Goal: Task Accomplishment & Management: Complete application form

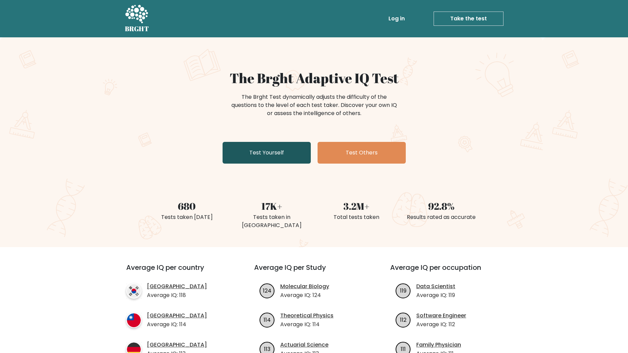
click at [261, 150] on link "Test Yourself" at bounding box center [266, 153] width 88 height 22
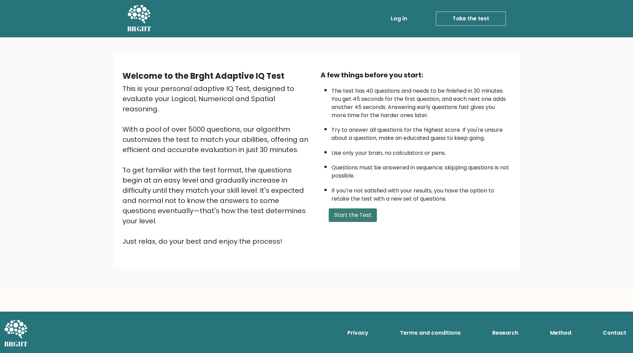
click at [332, 219] on button "Start the Test" at bounding box center [353, 215] width 48 height 14
click at [333, 210] on button "Start the Test" at bounding box center [353, 215] width 48 height 14
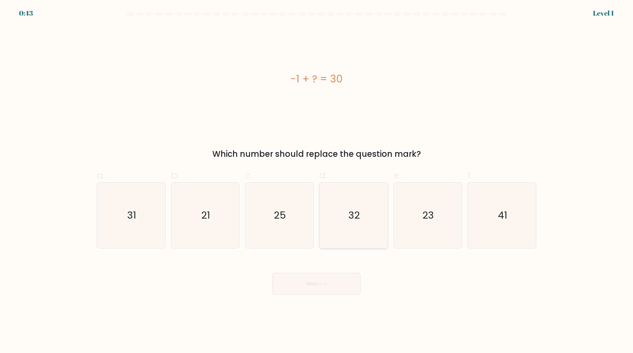
click at [337, 206] on icon "32" at bounding box center [353, 214] width 65 height 65
click at [317, 181] on input "d. 32" at bounding box center [316, 178] width 0 height 4
radio input "true"
drag, startPoint x: 336, startPoint y: 280, endPoint x: 336, endPoint y: 253, distance: 27.1
click at [336, 281] on button "Next" at bounding box center [316, 284] width 88 height 22
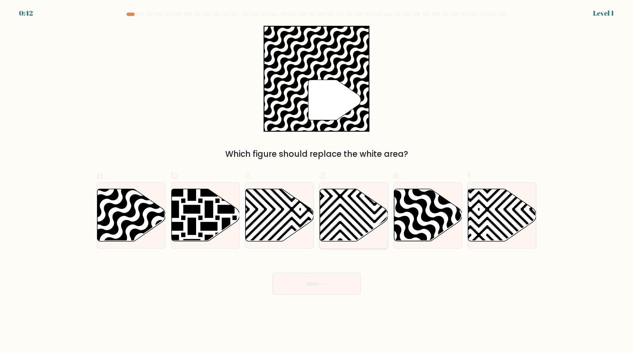
click at [346, 217] on icon at bounding box center [374, 187] width 137 height 137
click at [317, 181] on input "d." at bounding box center [316, 178] width 0 height 4
radio input "true"
click at [338, 289] on button "Next" at bounding box center [316, 284] width 88 height 22
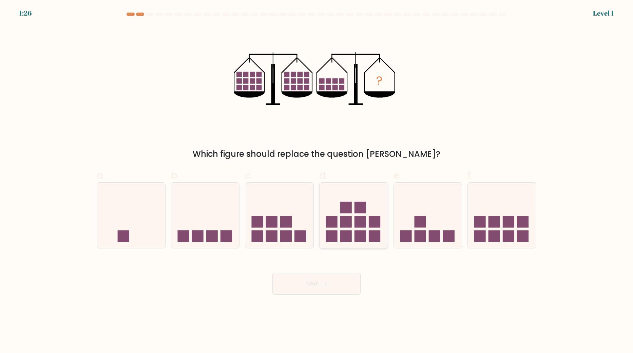
click at [348, 232] on rect at bounding box center [346, 236] width 12 height 12
click at [317, 181] on input "d." at bounding box center [316, 178] width 0 height 4
radio input "true"
click at [336, 288] on button "Next" at bounding box center [316, 284] width 88 height 22
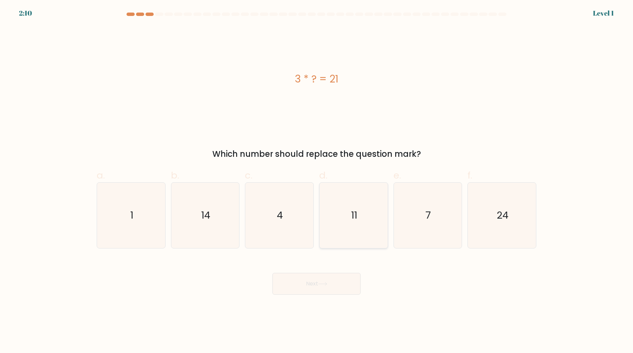
click at [349, 228] on icon "11" at bounding box center [353, 214] width 65 height 65
click at [317, 181] on input "d. 11" at bounding box center [316, 178] width 0 height 4
radio input "true"
click at [334, 283] on button "Next" at bounding box center [316, 284] width 88 height 22
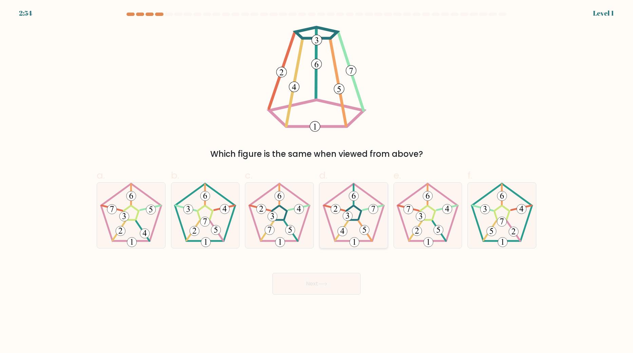
click at [350, 230] on icon at bounding box center [353, 214] width 65 height 65
click at [317, 181] on input "d." at bounding box center [316, 178] width 0 height 4
radio input "true"
click at [334, 276] on button "Next" at bounding box center [316, 284] width 88 height 22
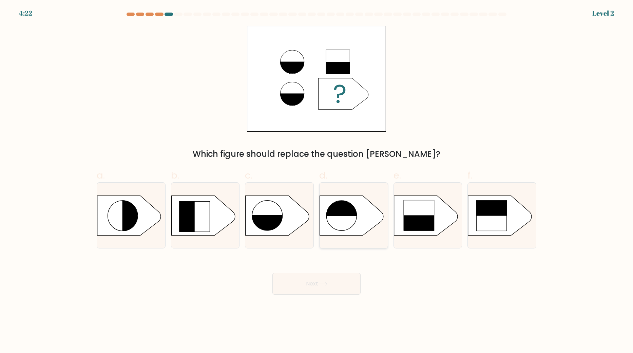
click at [349, 231] on icon at bounding box center [352, 215] width 64 height 40
click at [317, 181] on input "d." at bounding box center [316, 178] width 0 height 4
radio input "true"
click at [326, 278] on button "Next" at bounding box center [316, 284] width 88 height 22
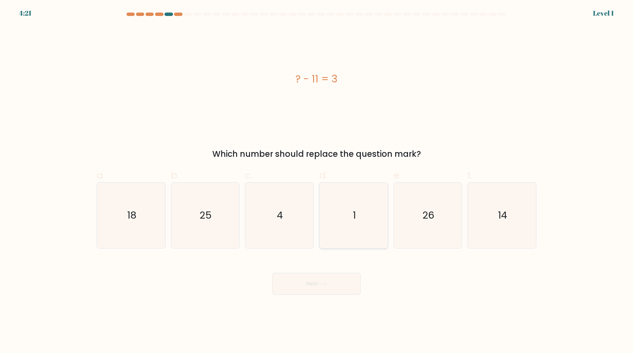
click at [356, 236] on icon "1" at bounding box center [353, 214] width 65 height 65
click at [317, 181] on input "d. 1" at bounding box center [316, 178] width 0 height 4
radio input "true"
click at [335, 288] on button "Next" at bounding box center [316, 284] width 88 height 22
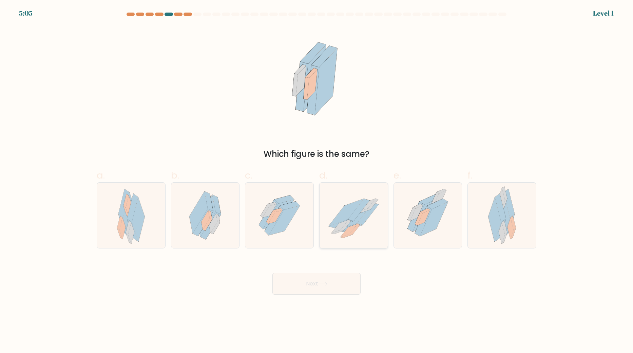
click at [338, 233] on icon at bounding box center [353, 215] width 68 height 56
click at [317, 181] on input "d." at bounding box center [316, 178] width 0 height 4
radio input "true"
click at [322, 276] on button "Next" at bounding box center [316, 284] width 88 height 22
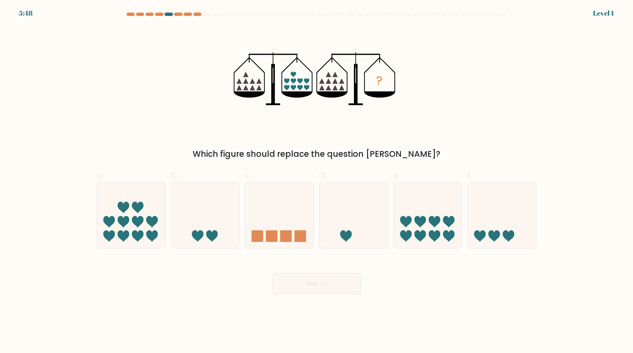
click at [347, 232] on icon at bounding box center [346, 236] width 12 height 12
click at [317, 181] on input "d." at bounding box center [316, 178] width 0 height 4
radio input "true"
click at [334, 283] on button "Next" at bounding box center [316, 284] width 88 height 22
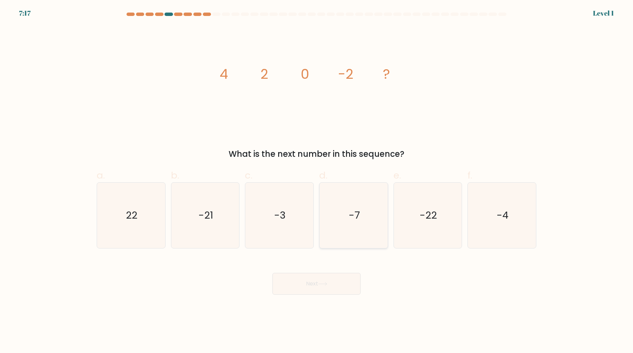
click at [351, 236] on icon "-7" at bounding box center [353, 214] width 65 height 65
click at [317, 181] on input "d. -7" at bounding box center [316, 178] width 0 height 4
radio input "true"
click at [333, 274] on button "Next" at bounding box center [316, 284] width 88 height 22
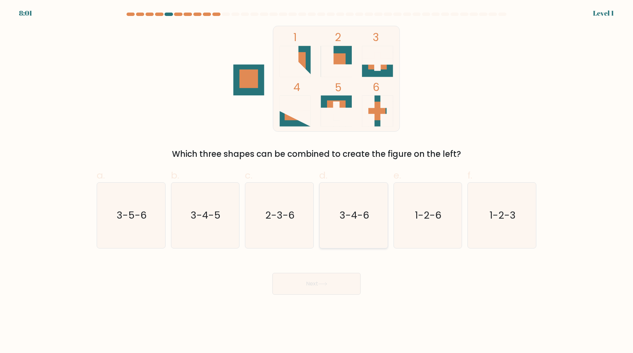
click at [352, 231] on icon "3-4-6" at bounding box center [353, 214] width 65 height 65
click at [317, 181] on input "d. 3-4-6" at bounding box center [316, 178] width 0 height 4
radio input "true"
click at [343, 267] on div "Next" at bounding box center [317, 275] width 448 height 38
click at [337, 268] on div "Next" at bounding box center [317, 275] width 448 height 38
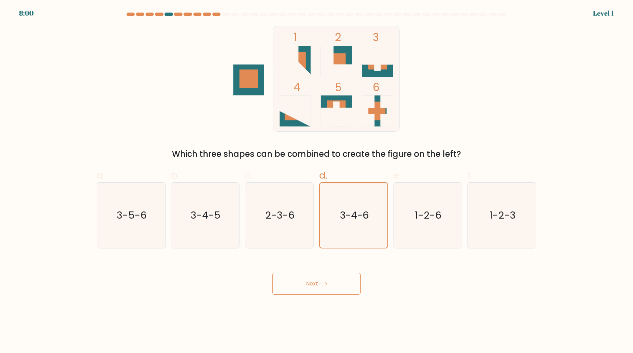
click at [330, 274] on button "Next" at bounding box center [316, 284] width 88 height 22
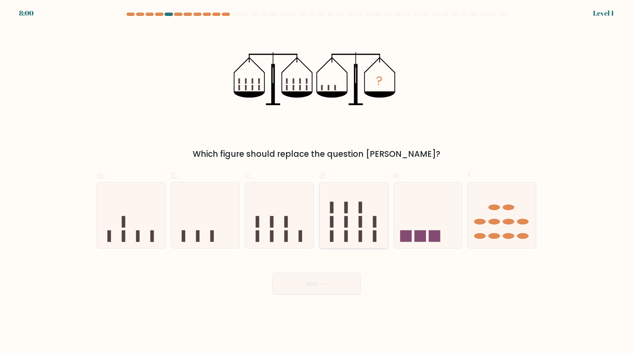
click at [344, 244] on div at bounding box center [353, 215] width 69 height 66
click at [317, 181] on input "d." at bounding box center [316, 178] width 0 height 4
radio input "true"
click at [334, 280] on button "Next" at bounding box center [316, 284] width 88 height 22
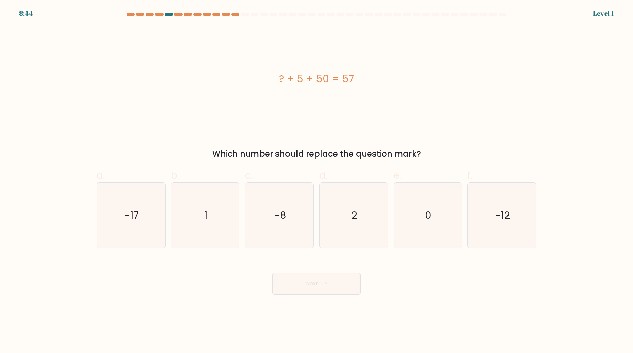
click at [351, 235] on icon "2" at bounding box center [353, 214] width 65 height 65
click at [317, 181] on input "d. 2" at bounding box center [316, 178] width 0 height 4
radio input "true"
click at [319, 284] on button "Next" at bounding box center [316, 284] width 88 height 22
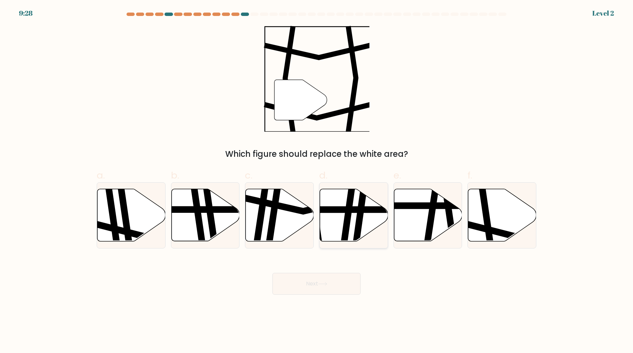
click at [342, 237] on icon at bounding box center [347, 187] width 10 height 137
click at [317, 181] on input "d." at bounding box center [316, 178] width 0 height 4
radio input "true"
click at [323, 286] on button "Next" at bounding box center [316, 284] width 88 height 22
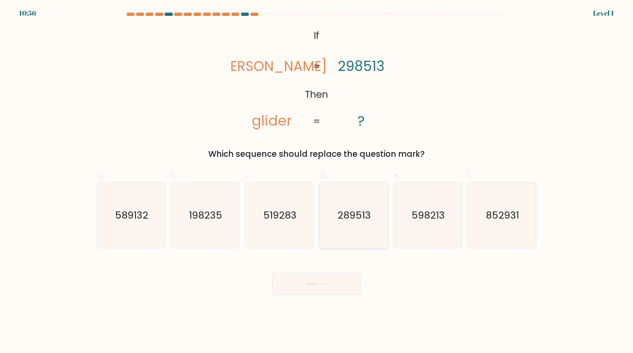
click at [342, 232] on icon "289513" at bounding box center [353, 214] width 65 height 65
click at [317, 181] on input "d. 289513" at bounding box center [316, 178] width 0 height 4
radio input "true"
click at [329, 276] on button "Next" at bounding box center [316, 284] width 88 height 22
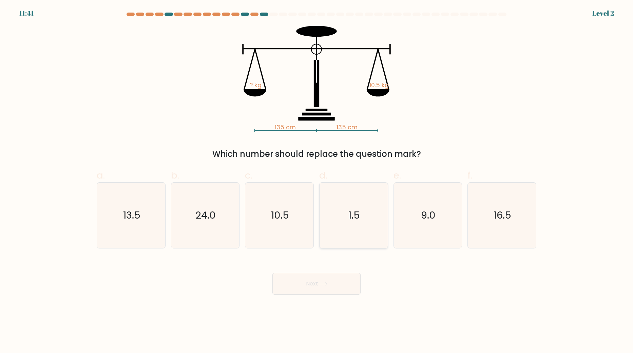
click at [338, 236] on icon "1.5" at bounding box center [353, 214] width 65 height 65
click at [317, 181] on input "d. 1.5" at bounding box center [316, 178] width 0 height 4
radio input "true"
click at [324, 276] on button "Next" at bounding box center [316, 284] width 88 height 22
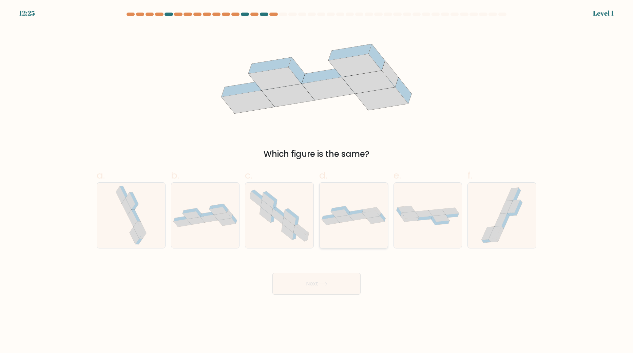
click at [346, 242] on div at bounding box center [353, 215] width 69 height 66
click at [317, 181] on input "d." at bounding box center [316, 178] width 0 height 4
radio input "true"
click at [336, 288] on button "Next" at bounding box center [316, 284] width 88 height 22
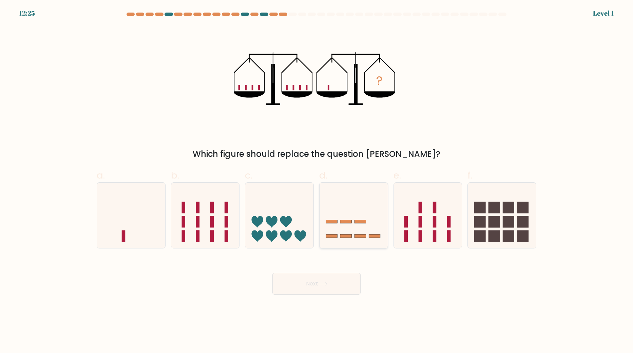
click at [357, 244] on div at bounding box center [353, 215] width 69 height 66
click at [317, 181] on input "d." at bounding box center [316, 178] width 0 height 4
radio input "true"
click at [339, 279] on button "Next" at bounding box center [316, 284] width 88 height 22
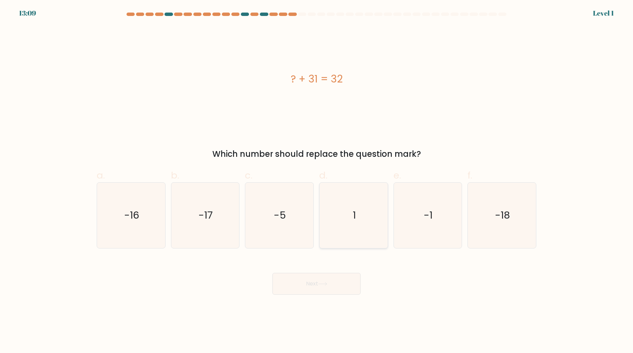
click at [356, 237] on icon "1" at bounding box center [353, 214] width 65 height 65
click at [317, 181] on input "d. 1" at bounding box center [316, 178] width 0 height 4
radio input "true"
click at [340, 275] on button "Next" at bounding box center [316, 284] width 88 height 22
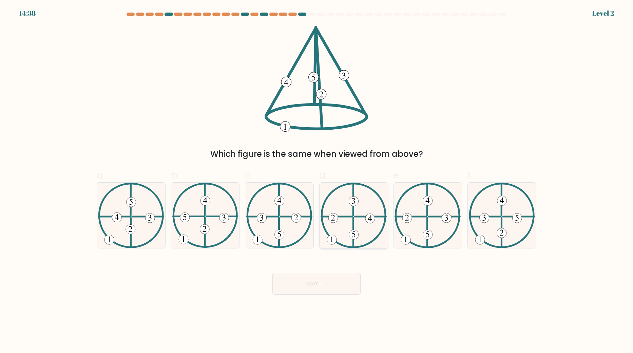
click at [352, 233] on 492 at bounding box center [353, 234] width 9 height 9
click at [317, 181] on input "d." at bounding box center [316, 178] width 0 height 4
radio input "true"
click at [329, 280] on button "Next" at bounding box center [316, 284] width 88 height 22
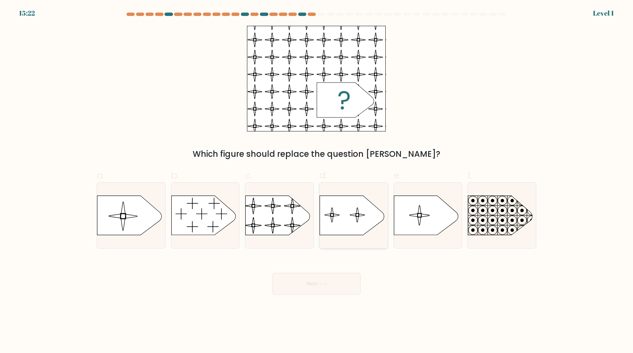
click at [352, 230] on icon at bounding box center [352, 215] width 64 height 39
click at [317, 181] on input "d." at bounding box center [316, 178] width 0 height 4
radio input "true"
click at [332, 280] on button "Next" at bounding box center [316, 284] width 88 height 22
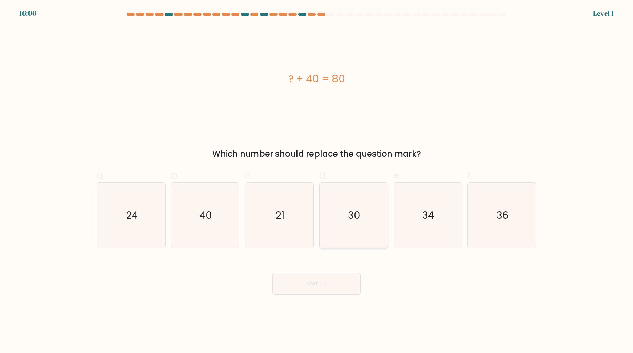
click at [340, 239] on icon "30" at bounding box center [353, 214] width 65 height 65
click at [317, 181] on input "d. 30" at bounding box center [316, 178] width 0 height 4
radio input "true"
click at [325, 279] on button "Next" at bounding box center [316, 284] width 88 height 22
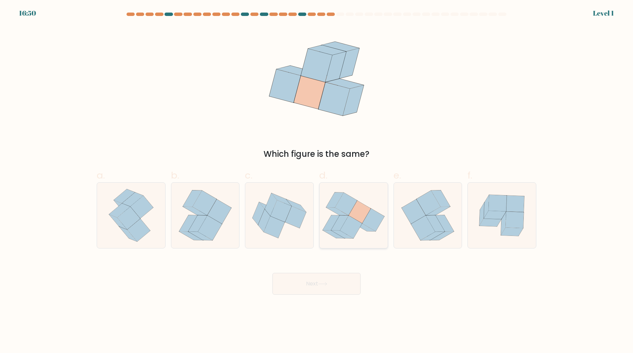
click at [340, 240] on icon at bounding box center [353, 215] width 68 height 60
click at [317, 181] on input "d." at bounding box center [316, 178] width 0 height 4
radio input "true"
click at [322, 279] on button "Next" at bounding box center [316, 284] width 88 height 22
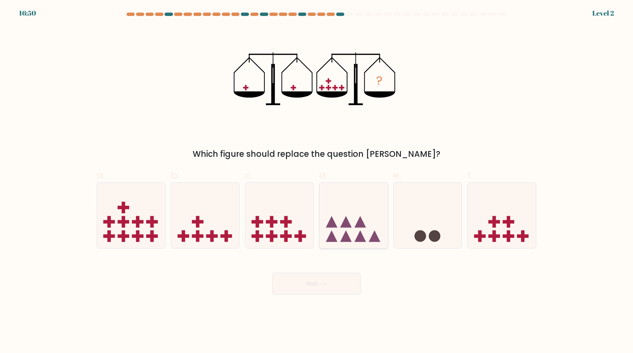
click at [351, 240] on icon at bounding box center [346, 236] width 12 height 12
click at [317, 181] on input "d." at bounding box center [316, 178] width 0 height 4
radio input "true"
click at [337, 270] on div "Next" at bounding box center [317, 275] width 448 height 38
click at [353, 235] on icon at bounding box center [353, 215] width 67 height 56
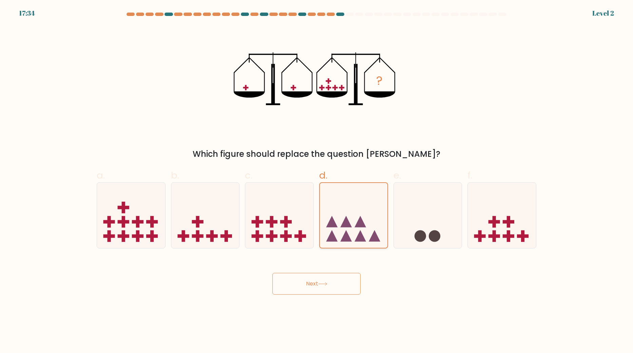
click at [317, 181] on input "d." at bounding box center [316, 178] width 0 height 4
click at [330, 278] on button "Next" at bounding box center [316, 284] width 88 height 22
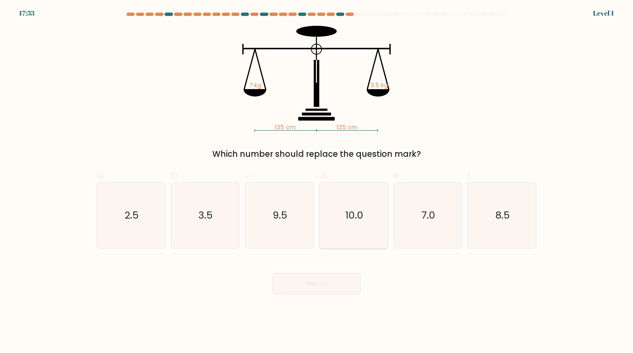
click at [348, 230] on icon "10.0" at bounding box center [353, 214] width 65 height 65
click at [317, 181] on input "d. 10.0" at bounding box center [316, 178] width 0 height 4
radio input "true"
click at [333, 285] on button "Next" at bounding box center [316, 284] width 88 height 22
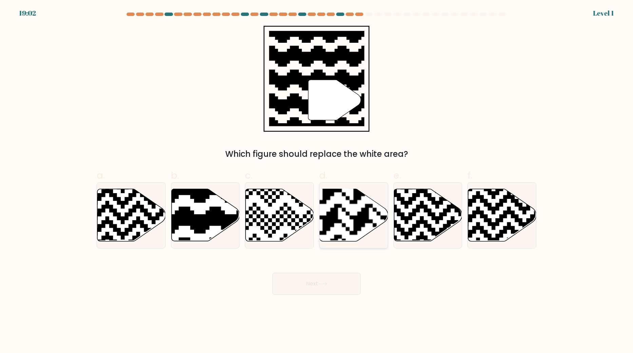
click at [349, 242] on div at bounding box center [353, 215] width 69 height 66
click at [317, 181] on input "d." at bounding box center [316, 178] width 0 height 4
radio input "true"
click at [331, 284] on button "Next" at bounding box center [316, 284] width 88 height 22
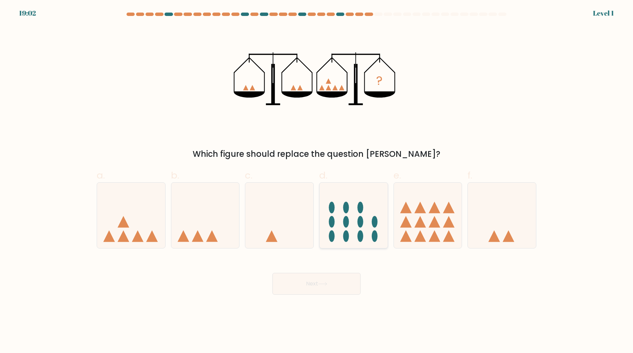
click at [346, 238] on ellipse at bounding box center [346, 236] width 6 height 12
click at [317, 181] on input "d." at bounding box center [316, 178] width 0 height 4
radio input "true"
click at [327, 282] on icon at bounding box center [322, 284] width 9 height 4
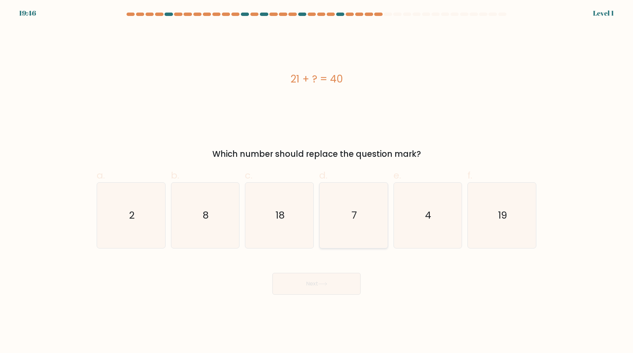
click at [355, 231] on icon "7" at bounding box center [353, 214] width 65 height 65
click at [317, 181] on input "d. 7" at bounding box center [316, 178] width 0 height 4
radio input "true"
click at [333, 269] on div "Next" at bounding box center [317, 275] width 448 height 38
click at [326, 284] on icon at bounding box center [322, 284] width 9 height 4
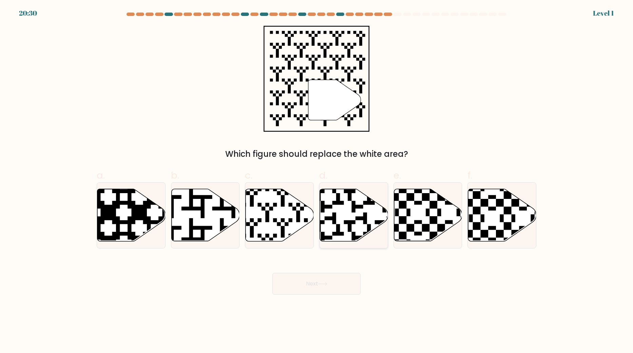
click at [342, 241] on icon at bounding box center [353, 215] width 68 height 53
click at [317, 181] on input "d." at bounding box center [316, 178] width 0 height 4
radio input "true"
click at [327, 282] on icon at bounding box center [322, 283] width 8 height 3
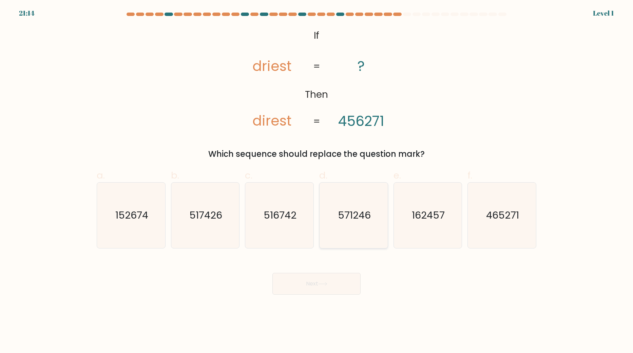
click at [341, 237] on icon "571246" at bounding box center [353, 214] width 65 height 65
click at [317, 181] on input "d. 571246" at bounding box center [316, 178] width 0 height 4
radio input "true"
click at [327, 283] on icon at bounding box center [322, 283] width 8 height 3
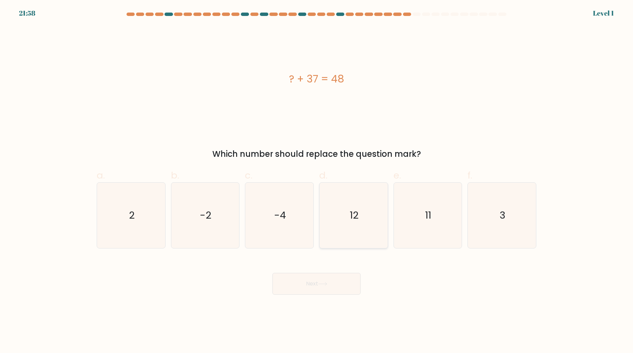
click at [343, 241] on icon "12" at bounding box center [353, 214] width 65 height 65
click at [317, 181] on input "d. 12" at bounding box center [316, 178] width 0 height 4
radio input "true"
click at [323, 290] on button "Next" at bounding box center [316, 284] width 88 height 22
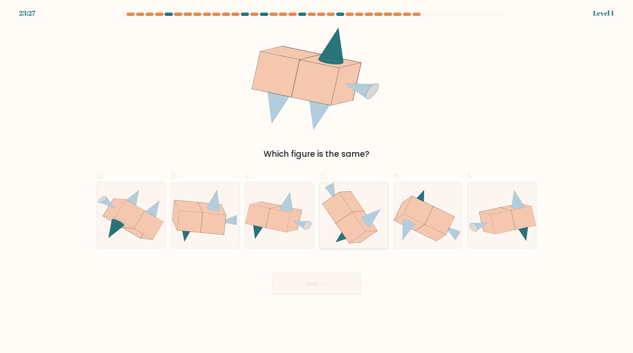
click at [344, 238] on icon at bounding box center [345, 233] width 18 height 17
click at [317, 181] on input "d." at bounding box center [316, 178] width 0 height 4
radio input "true"
click at [327, 285] on icon at bounding box center [322, 284] width 9 height 4
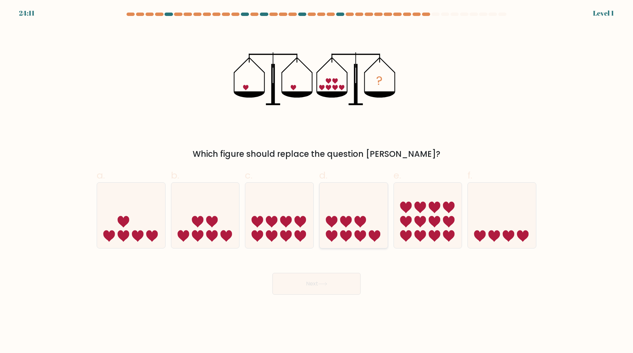
click at [346, 242] on icon at bounding box center [353, 215] width 68 height 56
click at [317, 181] on input "d." at bounding box center [316, 178] width 0 height 4
radio input "true"
click at [324, 288] on button "Next" at bounding box center [316, 284] width 88 height 22
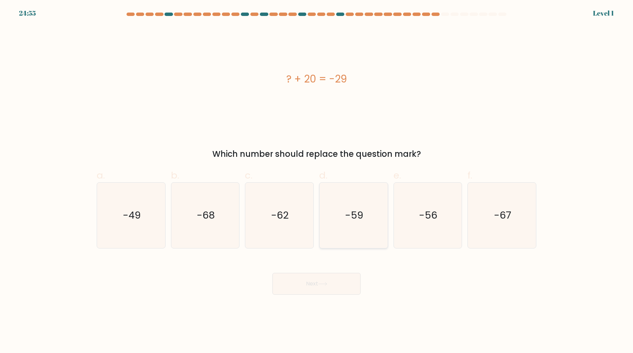
click at [344, 231] on icon "-59" at bounding box center [353, 214] width 65 height 65
click at [317, 181] on input "d. -59" at bounding box center [316, 178] width 0 height 4
radio input "true"
click at [327, 273] on button "Next" at bounding box center [316, 284] width 88 height 22
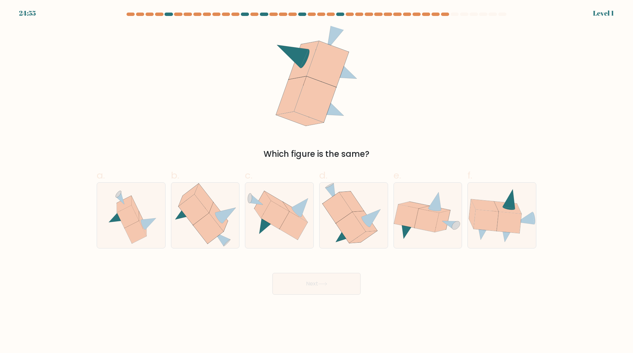
click at [339, 244] on icon at bounding box center [353, 214] width 63 height 65
click at [317, 181] on input "d." at bounding box center [316, 178] width 0 height 4
radio input "true"
click at [331, 278] on button "Next" at bounding box center [316, 284] width 88 height 22
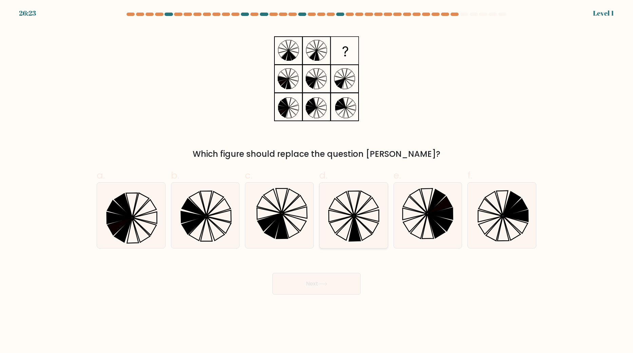
click at [351, 232] on icon at bounding box center [355, 228] width 12 height 25
click at [317, 181] on input "d." at bounding box center [316, 178] width 0 height 4
radio input "true"
click at [337, 275] on button "Next" at bounding box center [316, 284] width 88 height 22
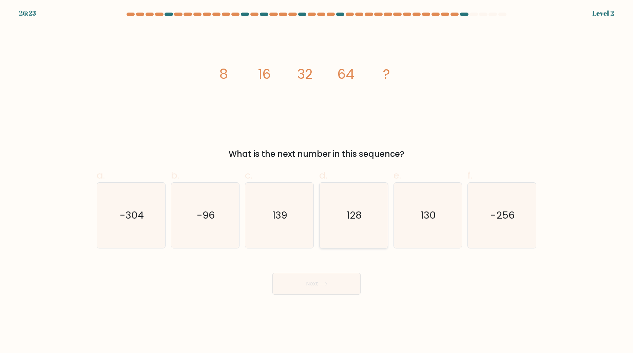
click at [345, 230] on icon "128" at bounding box center [353, 214] width 65 height 65
click at [317, 181] on input "d. 128" at bounding box center [316, 178] width 0 height 4
radio input "true"
click at [323, 283] on icon at bounding box center [322, 284] width 9 height 4
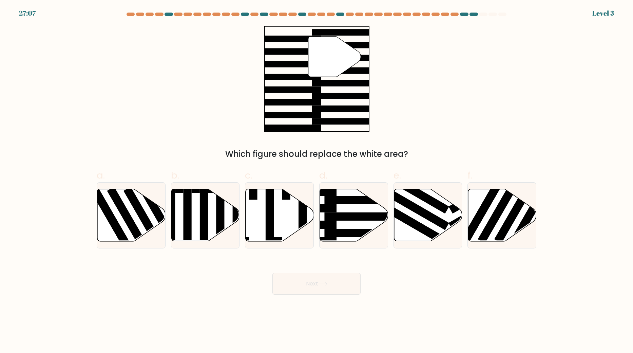
click at [343, 234] on rect at bounding box center [361, 233] width 74 height 8
click at [317, 181] on input "d." at bounding box center [316, 178] width 0 height 4
radio input "true"
drag, startPoint x: 330, startPoint y: 278, endPoint x: 337, endPoint y: 260, distance: 19.5
click at [330, 277] on button "Next" at bounding box center [316, 284] width 88 height 22
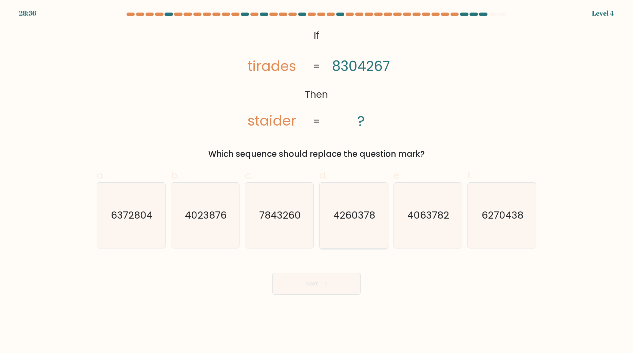
click at [343, 240] on icon "4260378" at bounding box center [353, 214] width 65 height 65
click at [317, 181] on input "d. 4260378" at bounding box center [316, 178] width 0 height 4
radio input "true"
click at [332, 267] on div "Next" at bounding box center [317, 275] width 448 height 38
drag, startPoint x: 327, startPoint y: 276, endPoint x: 328, endPoint y: 266, distance: 9.5
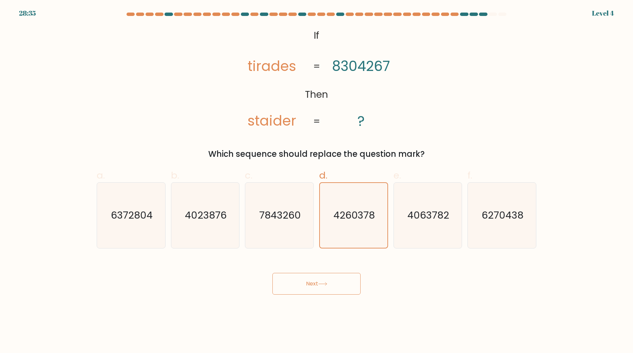
click at [327, 276] on button "Next" at bounding box center [316, 284] width 88 height 22
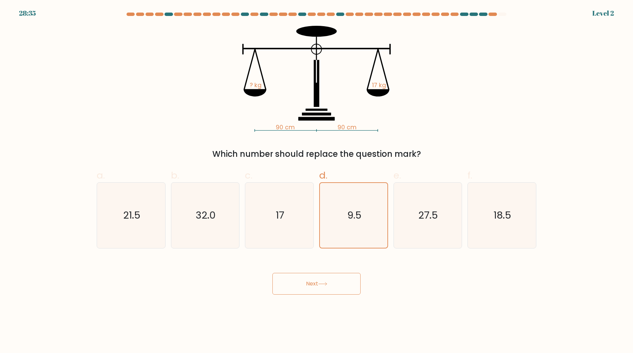
click at [330, 280] on button "Next" at bounding box center [316, 284] width 88 height 22
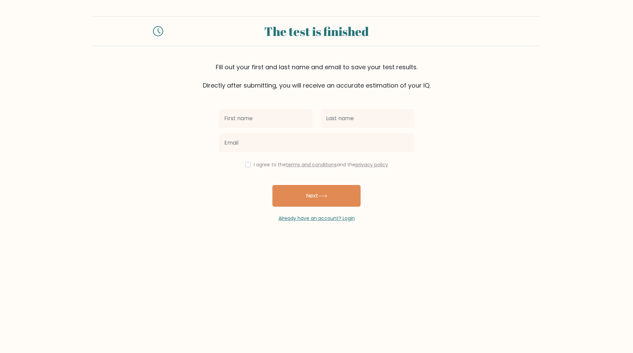
click at [161, 31] on icon at bounding box center [158, 31] width 10 height 10
click at [158, 31] on icon at bounding box center [159, 30] width 2 height 5
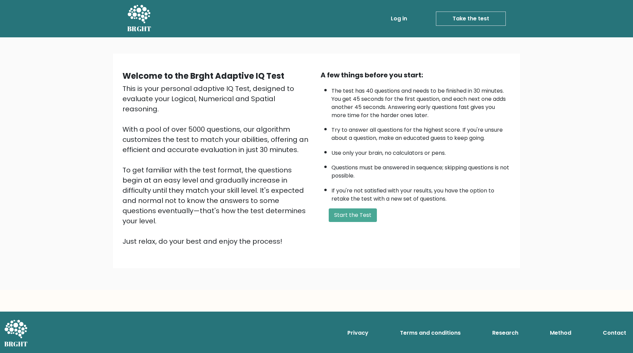
click at [342, 206] on div "A few things before you start: The test has 40 questions and needs to be finish…" at bounding box center [415, 158] width 198 height 176
click at [344, 209] on button "Start the Test" at bounding box center [353, 215] width 48 height 14
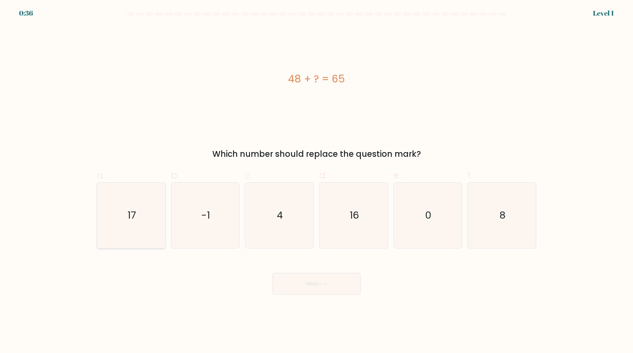
click at [140, 217] on icon "17" at bounding box center [130, 214] width 65 height 65
click at [316, 181] on input "a. 17" at bounding box center [316, 178] width 0 height 4
radio input "true"
click at [329, 287] on button "Next" at bounding box center [316, 284] width 88 height 22
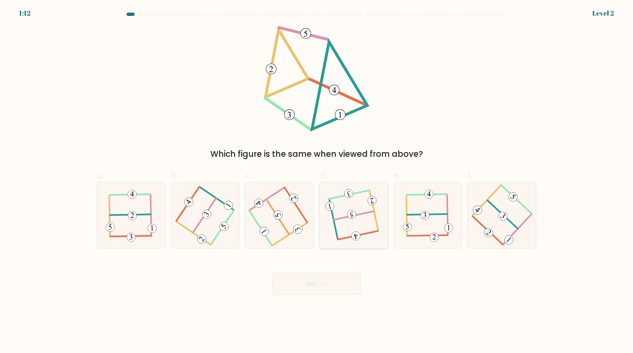
click at [332, 232] on icon at bounding box center [354, 215] width 52 height 52
click at [317, 181] on input "d." at bounding box center [316, 178] width 0 height 4
radio input "true"
click at [335, 280] on button "Next" at bounding box center [316, 284] width 88 height 22
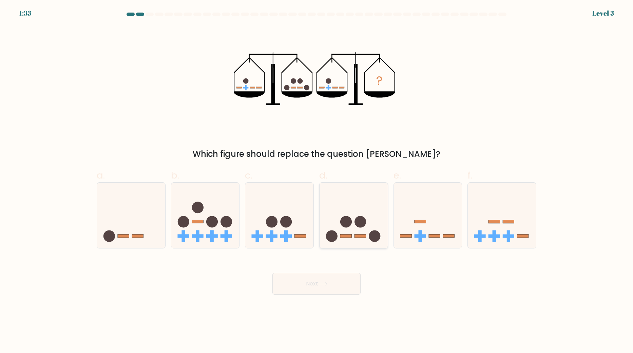
click at [351, 248] on div at bounding box center [353, 215] width 69 height 66
click at [317, 181] on input "d." at bounding box center [316, 178] width 0 height 4
radio input "true"
click at [340, 276] on button "Next" at bounding box center [316, 284] width 88 height 22
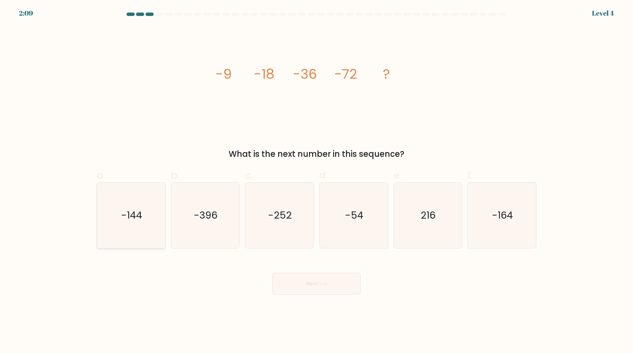
click at [132, 217] on text "-144" at bounding box center [131, 216] width 21 height 14
click at [316, 181] on input "a. -144" at bounding box center [316, 178] width 0 height 4
radio input "true"
click at [298, 284] on button "Next" at bounding box center [316, 284] width 88 height 22
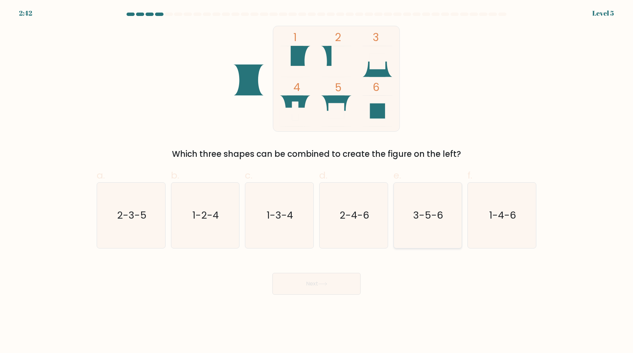
click at [431, 223] on icon "3-5-6" at bounding box center [427, 214] width 65 height 65
click at [317, 181] on input "e. 3-5-6" at bounding box center [316, 178] width 0 height 4
radio input "true"
click at [335, 281] on button "Next" at bounding box center [316, 284] width 88 height 22
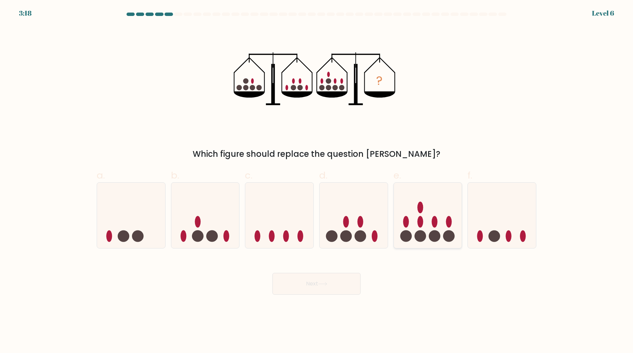
click at [428, 214] on icon at bounding box center [428, 215] width 68 height 56
click at [317, 181] on input "e." at bounding box center [316, 178] width 0 height 4
radio input "true"
click at [339, 281] on button "Next" at bounding box center [316, 284] width 88 height 22
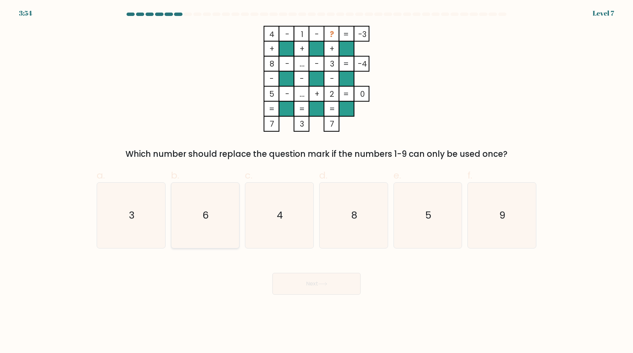
click at [202, 229] on icon "6" at bounding box center [204, 214] width 65 height 65
click at [316, 181] on input "b. 6" at bounding box center [316, 178] width 0 height 4
radio input "true"
click at [316, 287] on button "Next" at bounding box center [316, 284] width 88 height 22
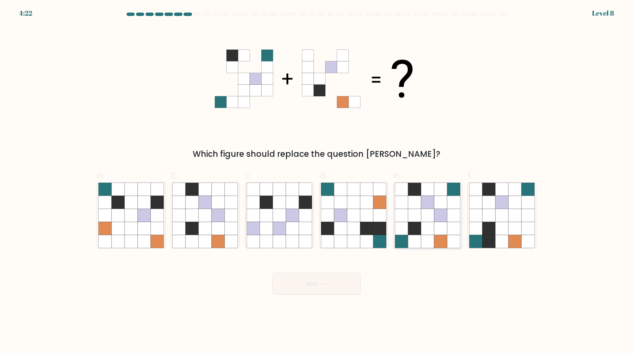
click at [436, 219] on icon at bounding box center [440, 215] width 13 height 13
click at [317, 181] on input "e." at bounding box center [316, 178] width 0 height 4
radio input "true"
click at [290, 288] on button "Next" at bounding box center [316, 284] width 88 height 22
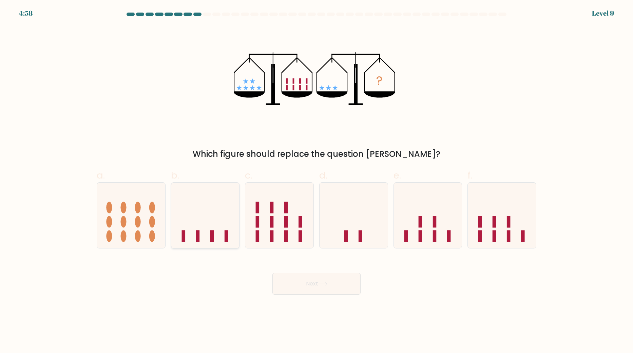
click at [225, 223] on icon at bounding box center [205, 215] width 68 height 56
click at [316, 181] on input "b." at bounding box center [316, 178] width 0 height 4
radio input "true"
click at [295, 285] on button "Next" at bounding box center [316, 284] width 88 height 22
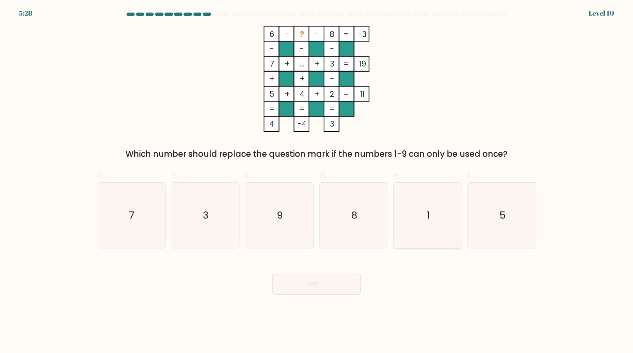
click at [405, 223] on icon "1" at bounding box center [427, 214] width 65 height 65
click at [317, 181] on input "e. 1" at bounding box center [316, 178] width 0 height 4
radio input "true"
click at [330, 277] on button "Next" at bounding box center [316, 284] width 88 height 22
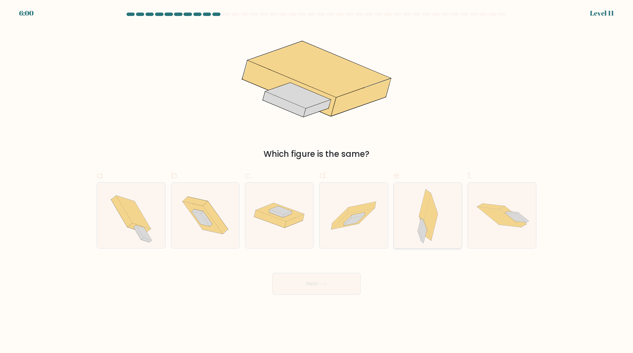
click at [429, 233] on icon at bounding box center [431, 216] width 14 height 47
click at [317, 181] on input "e." at bounding box center [316, 178] width 0 height 4
radio input "true"
click at [331, 294] on button "Next" at bounding box center [316, 284] width 88 height 22
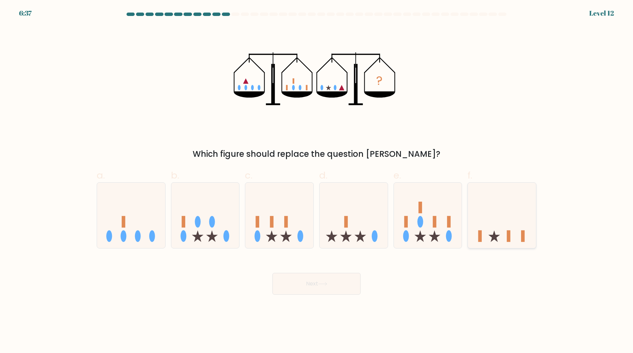
click at [508, 236] on rect at bounding box center [509, 236] width 4 height 12
click at [317, 181] on input "f." at bounding box center [316, 178] width 0 height 4
radio input "true"
click at [320, 283] on icon at bounding box center [322, 284] width 9 height 4
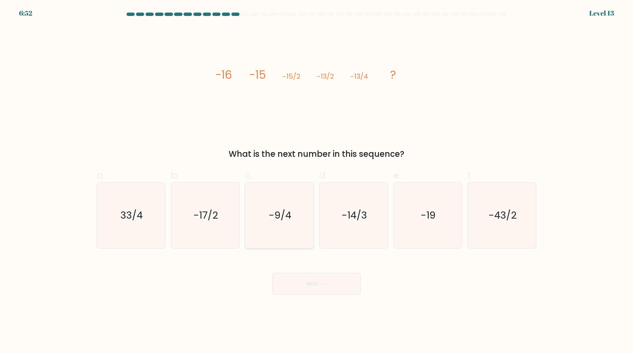
click at [277, 215] on text "-9/4" at bounding box center [280, 216] width 23 height 14
click at [316, 181] on input "c. -9/4" at bounding box center [316, 178] width 0 height 4
radio input "true"
click at [308, 287] on button "Next" at bounding box center [316, 284] width 88 height 22
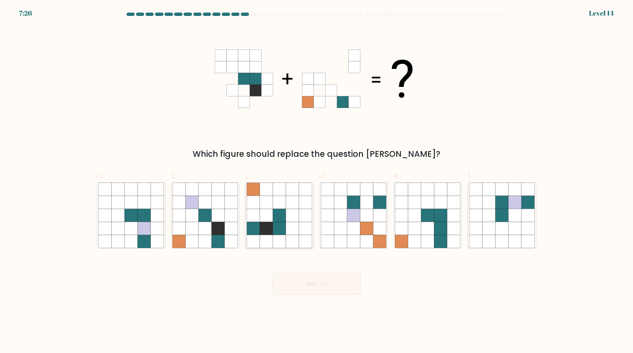
click at [269, 228] on icon at bounding box center [266, 228] width 13 height 13
click at [316, 181] on input "c." at bounding box center [316, 178] width 0 height 4
radio input "true"
click at [295, 285] on button "Next" at bounding box center [316, 284] width 88 height 22
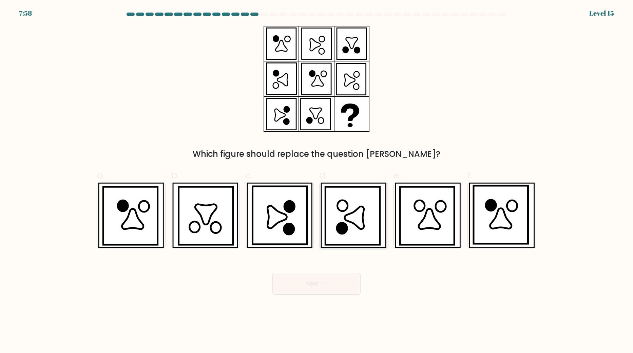
click at [349, 238] on icon at bounding box center [352, 216] width 54 height 58
click at [317, 181] on input "d." at bounding box center [316, 178] width 0 height 4
radio input "true"
click at [346, 279] on button "Next" at bounding box center [316, 284] width 88 height 22
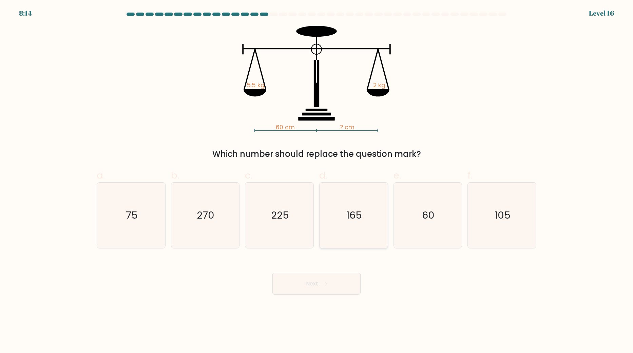
click at [336, 215] on icon "165" at bounding box center [353, 214] width 65 height 65
click at [317, 181] on input "d. 165" at bounding box center [316, 178] width 0 height 4
radio input "true"
click at [344, 275] on button "Next" at bounding box center [316, 284] width 88 height 22
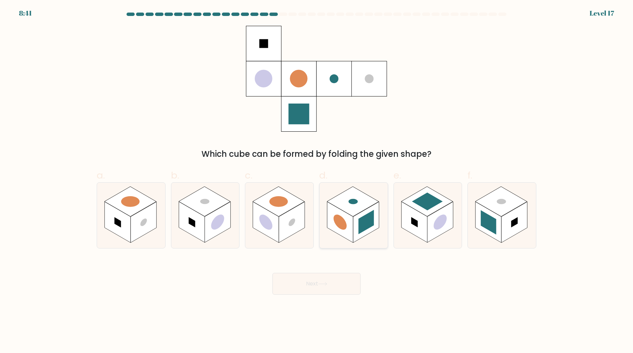
click at [339, 214] on rect at bounding box center [340, 222] width 26 height 41
click at [317, 181] on input "d." at bounding box center [316, 178] width 0 height 4
radio input "true"
click at [330, 269] on div "Next" at bounding box center [317, 275] width 448 height 38
click at [330, 275] on button "Next" at bounding box center [316, 284] width 88 height 22
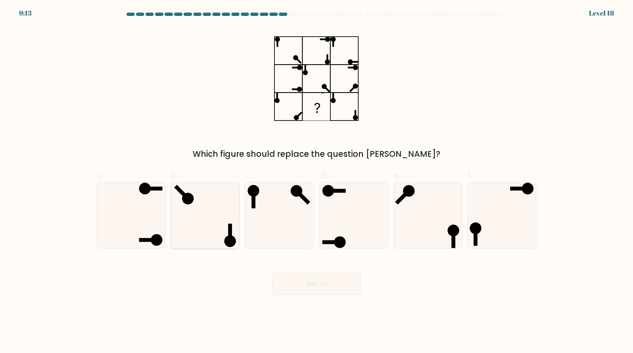
click at [235, 221] on icon at bounding box center [204, 214] width 65 height 65
click at [316, 181] on input "b." at bounding box center [316, 178] width 0 height 4
radio input "true"
click at [291, 300] on body "9:13 Level 18" at bounding box center [316, 176] width 633 height 353
click at [301, 293] on button "Next" at bounding box center [316, 284] width 88 height 22
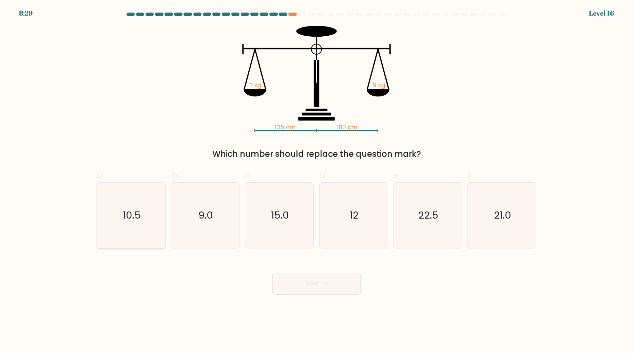
click at [132, 205] on icon "10.5" at bounding box center [130, 214] width 65 height 65
click at [316, 181] on input "a. 10.5" at bounding box center [316, 178] width 0 height 4
radio input "true"
click at [295, 291] on button "Next" at bounding box center [316, 284] width 88 height 22
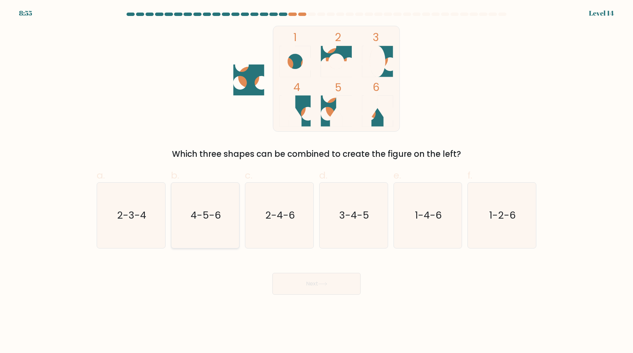
click at [214, 229] on icon "4-5-6" at bounding box center [204, 214] width 65 height 65
click at [316, 181] on input "b. 4-5-6" at bounding box center [316, 178] width 0 height 4
radio input "true"
click at [303, 294] on button "Next" at bounding box center [316, 284] width 88 height 22
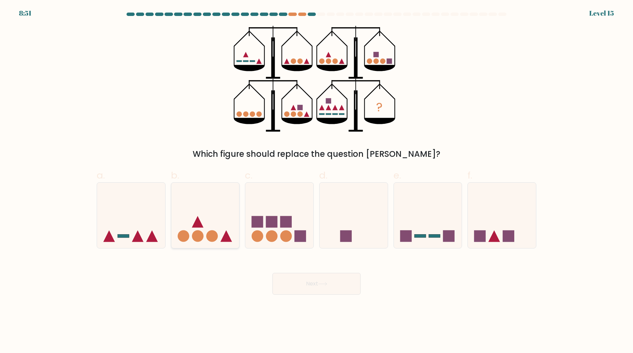
click at [221, 236] on icon at bounding box center [205, 215] width 68 height 56
click at [316, 181] on input "b." at bounding box center [316, 178] width 0 height 4
radio input "true"
click at [314, 292] on button "Next" at bounding box center [316, 284] width 88 height 22
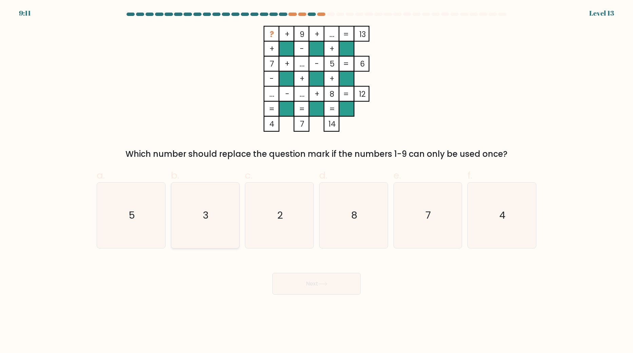
click at [228, 206] on icon "3" at bounding box center [204, 214] width 65 height 65
click at [316, 181] on input "b. 3" at bounding box center [316, 178] width 0 height 4
radio input "true"
click at [283, 280] on button "Next" at bounding box center [316, 284] width 88 height 22
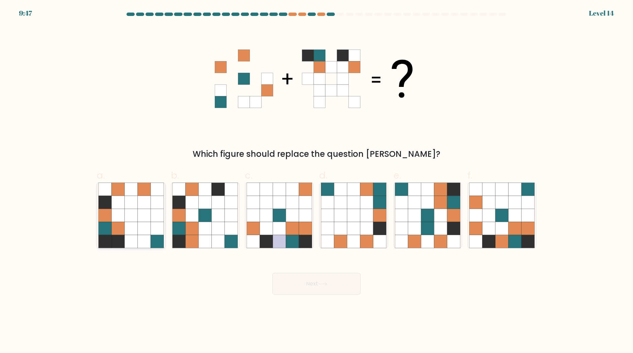
click at [111, 204] on icon at bounding box center [104, 202] width 13 height 13
click at [316, 181] on input "a." at bounding box center [316, 178] width 0 height 4
radio input "true"
click at [437, 201] on icon at bounding box center [440, 202] width 13 height 13
click at [317, 181] on input "e." at bounding box center [316, 178] width 0 height 4
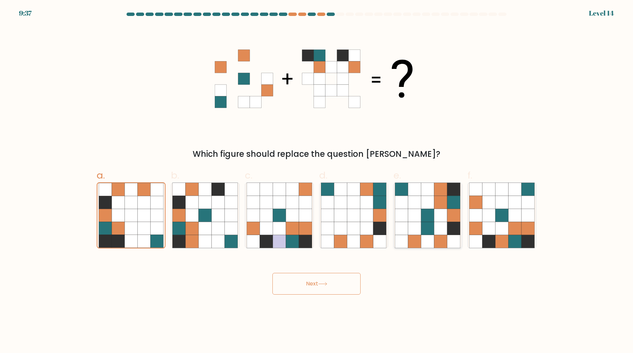
radio input "true"
click at [528, 228] on icon at bounding box center [527, 228] width 13 height 13
click at [317, 181] on input "f." at bounding box center [316, 178] width 0 height 4
radio input "true"
click at [344, 280] on button "Next" at bounding box center [316, 284] width 88 height 22
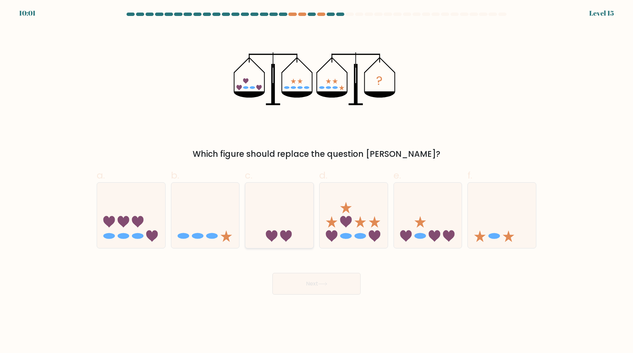
click at [269, 233] on icon at bounding box center [272, 236] width 12 height 12
click at [316, 181] on input "c." at bounding box center [316, 178] width 0 height 4
radio input "true"
click at [415, 223] on icon at bounding box center [428, 215] width 68 height 56
click at [317, 181] on input "e." at bounding box center [316, 178] width 0 height 4
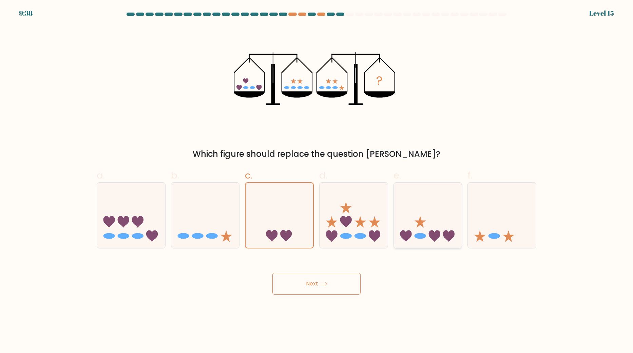
radio input "true"
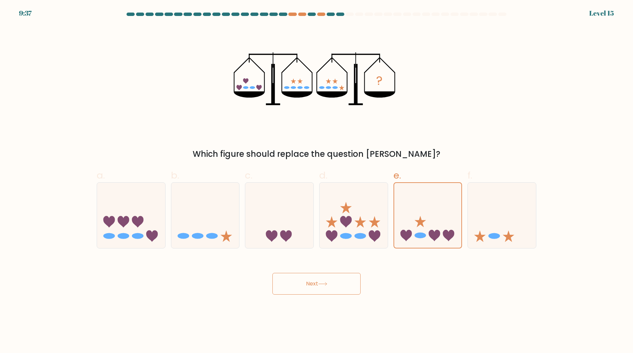
click at [344, 278] on button "Next" at bounding box center [316, 284] width 88 height 22
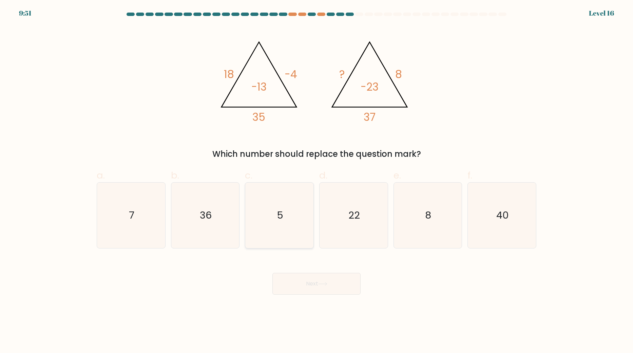
click at [253, 210] on icon "5" at bounding box center [279, 214] width 65 height 65
click at [316, 181] on input "c. 5" at bounding box center [316, 178] width 0 height 4
radio input "true"
click at [303, 281] on button "Next" at bounding box center [316, 284] width 88 height 22
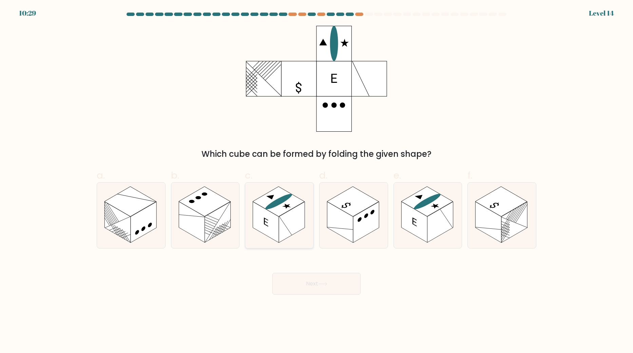
click at [284, 206] on icon at bounding box center [287, 205] width 12 height 7
click at [316, 181] on input "c." at bounding box center [316, 178] width 0 height 4
radio input "true"
click at [310, 278] on button "Next" at bounding box center [316, 284] width 88 height 22
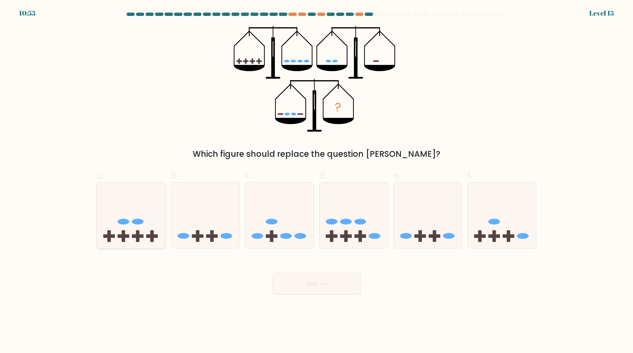
click at [152, 216] on icon at bounding box center [131, 215] width 68 height 56
click at [316, 181] on input "a." at bounding box center [316, 178] width 0 height 4
radio input "true"
click at [346, 288] on button "Next" at bounding box center [316, 284] width 88 height 22
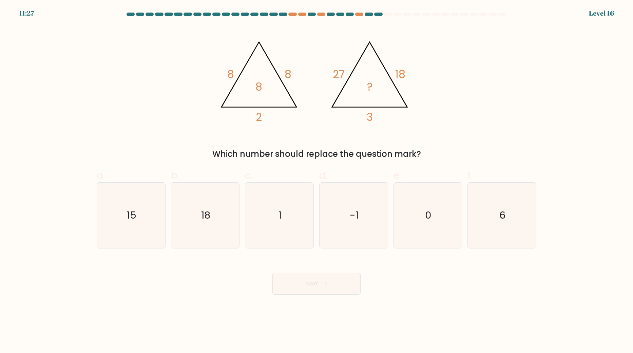
click at [166, 227] on div "a. 15" at bounding box center [131, 208] width 74 height 80
click at [159, 232] on icon "15" at bounding box center [130, 214] width 65 height 65
click at [316, 181] on input "a. 15" at bounding box center [316, 178] width 0 height 4
radio input "true"
click at [309, 277] on button "Next" at bounding box center [316, 284] width 88 height 22
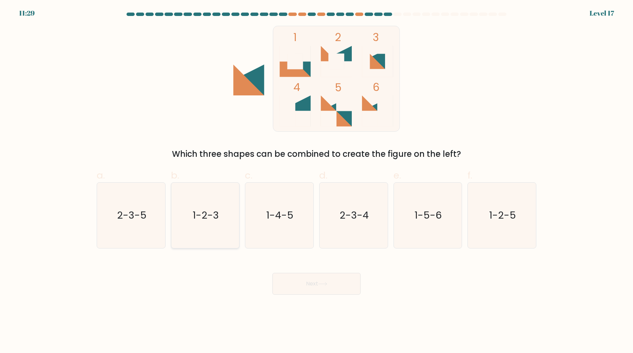
click at [190, 222] on icon "1-2-3" at bounding box center [204, 214] width 65 height 65
click at [316, 181] on input "b. 1-2-3" at bounding box center [316, 178] width 0 height 4
radio input "true"
click at [300, 285] on button "Next" at bounding box center [316, 284] width 88 height 22
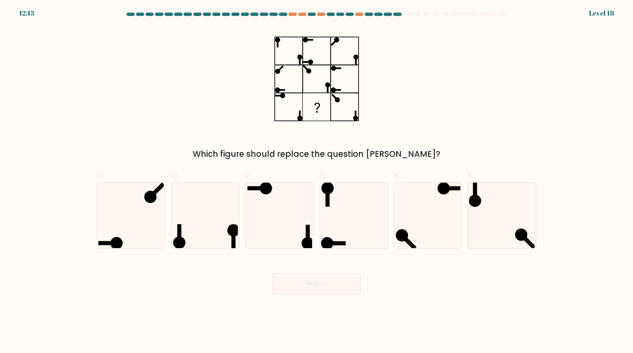
drag, startPoint x: 335, startPoint y: 262, endPoint x: 329, endPoint y: 250, distance: 13.0
click at [334, 259] on div "Next" at bounding box center [317, 275] width 448 height 38
click at [327, 240] on ellipse at bounding box center [327, 243] width 12 height 12
click at [317, 181] on input "d." at bounding box center [316, 178] width 0 height 4
radio input "true"
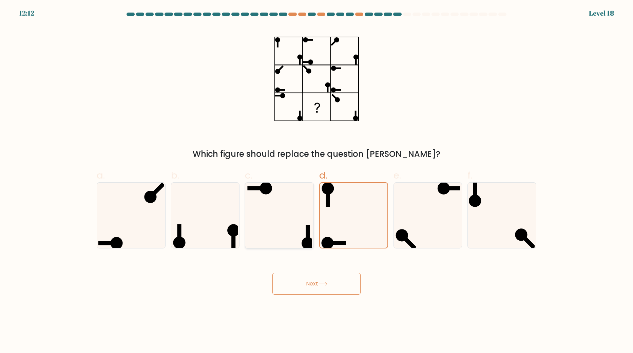
click at [277, 233] on icon at bounding box center [279, 214] width 65 height 65
click at [316, 181] on input "c." at bounding box center [316, 178] width 0 height 4
radio input "true"
click at [414, 234] on icon at bounding box center [427, 214] width 65 height 65
click at [317, 181] on input "e." at bounding box center [316, 178] width 0 height 4
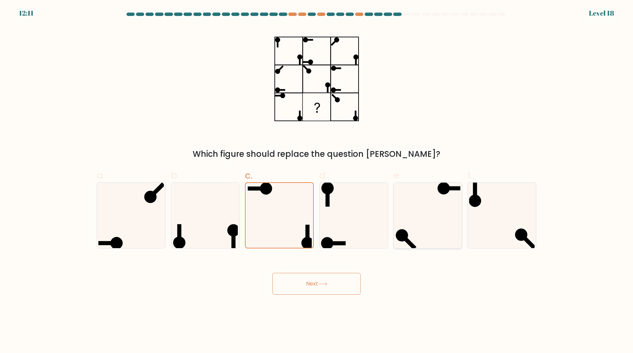
radio input "true"
click at [480, 220] on icon at bounding box center [501, 214] width 65 height 65
click at [317, 181] on input "f." at bounding box center [316, 178] width 0 height 4
radio input "true"
drag, startPoint x: 131, startPoint y: 204, endPoint x: 198, endPoint y: 244, distance: 77.7
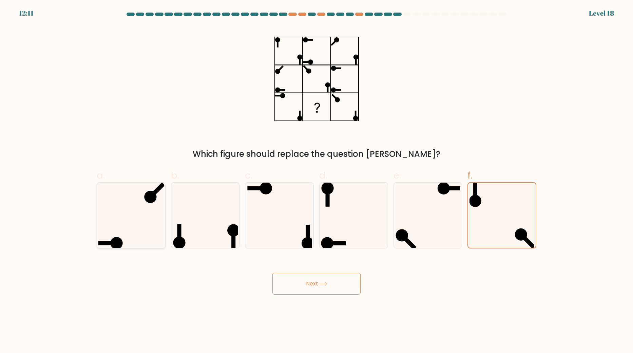
click at [131, 204] on icon at bounding box center [130, 214] width 65 height 65
click at [316, 181] on input "a." at bounding box center [316, 178] width 0 height 4
radio input "true"
click at [306, 289] on button "Next" at bounding box center [316, 284] width 88 height 22
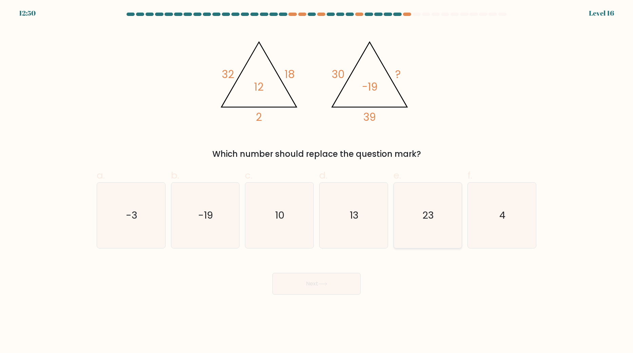
click at [440, 196] on icon "23" at bounding box center [427, 214] width 65 height 65
click at [317, 181] on input "e. 23" at bounding box center [316, 178] width 0 height 4
radio input "true"
click at [356, 215] on text "13" at bounding box center [354, 216] width 9 height 14
click at [317, 181] on input "d. 13" at bounding box center [316, 178] width 0 height 4
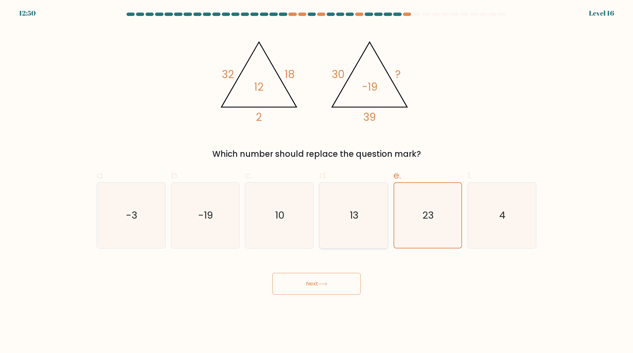
radio input "true"
click at [329, 290] on button "Next" at bounding box center [316, 284] width 88 height 22
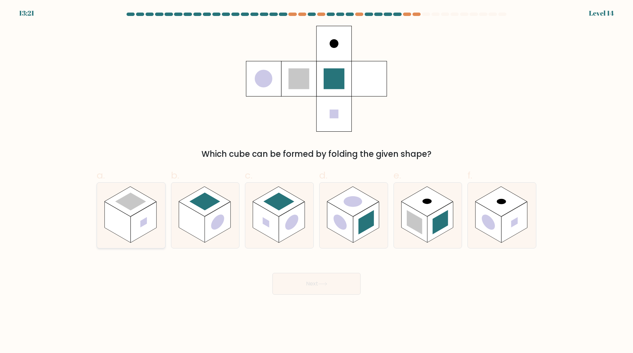
click at [135, 214] on rect at bounding box center [144, 222] width 26 height 41
click at [316, 181] on input "a." at bounding box center [316, 178] width 0 height 4
radio input "true"
click at [227, 228] on rect at bounding box center [217, 222] width 26 height 41
click at [316, 181] on input "b." at bounding box center [316, 178] width 0 height 4
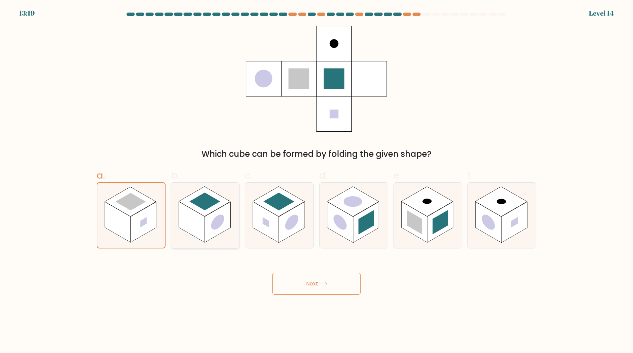
radio input "true"
click at [296, 202] on rect at bounding box center [279, 201] width 52 height 30
click at [316, 181] on input "c." at bounding box center [316, 178] width 0 height 4
radio input "true"
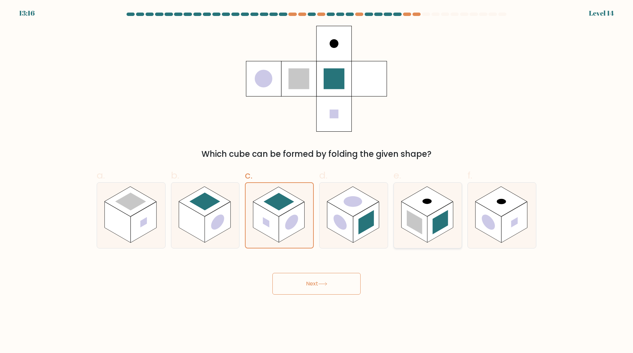
click at [418, 223] on rect at bounding box center [415, 222] width 16 height 24
click at [317, 181] on input "e." at bounding box center [316, 178] width 0 height 4
radio input "true"
click at [321, 288] on button "Next" at bounding box center [316, 284] width 88 height 22
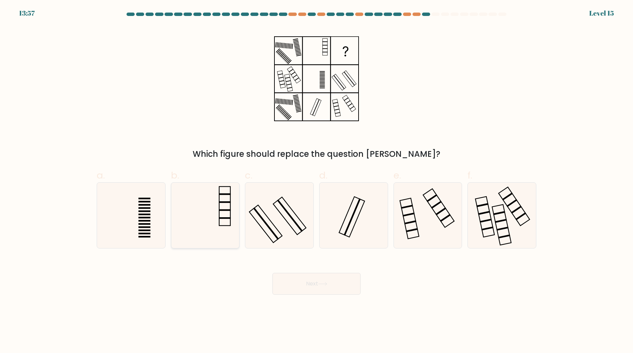
click at [209, 227] on icon at bounding box center [204, 214] width 65 height 65
click at [316, 181] on input "b." at bounding box center [316, 178] width 0 height 4
radio input "true"
click at [413, 225] on icon at bounding box center [427, 214] width 65 height 65
click at [317, 181] on input "e." at bounding box center [316, 178] width 0 height 4
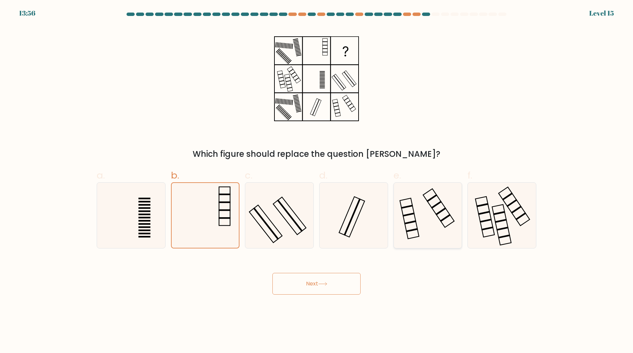
radio input "true"
click at [354, 281] on button "Next" at bounding box center [316, 284] width 88 height 22
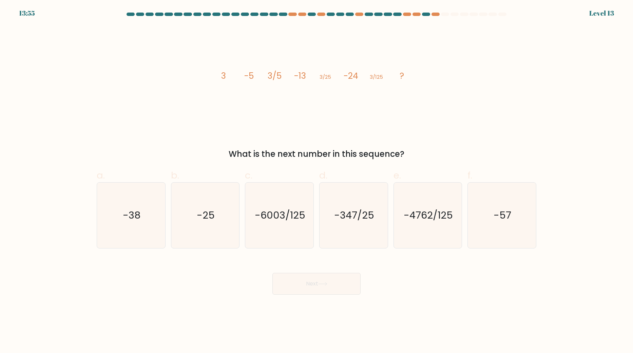
click at [332, 285] on button "Next" at bounding box center [316, 284] width 88 height 22
click at [459, 284] on div "Next" at bounding box center [317, 275] width 448 height 38
click at [205, 211] on text "-25" at bounding box center [206, 216] width 18 height 14
click at [316, 181] on input "b. -25" at bounding box center [316, 178] width 0 height 4
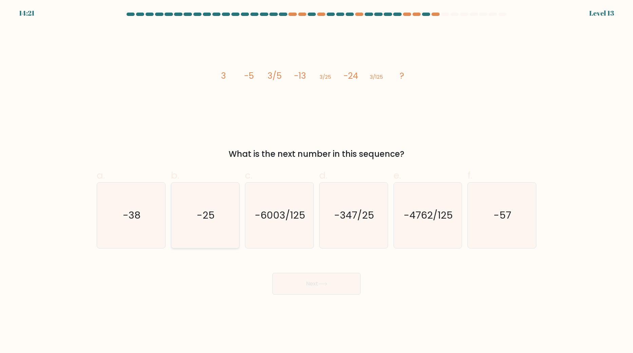
radio input "true"
click at [301, 281] on button "Next" at bounding box center [316, 284] width 88 height 22
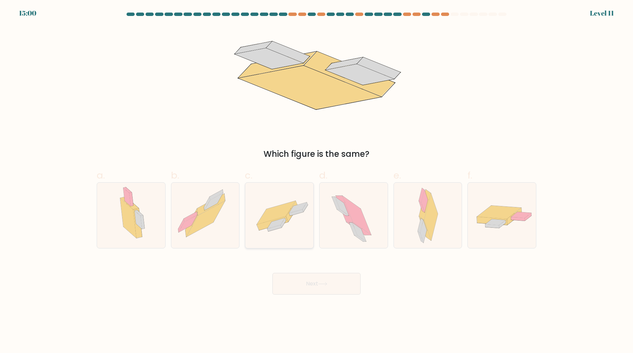
click at [295, 214] on icon at bounding box center [296, 212] width 14 height 6
click at [316, 181] on input "c." at bounding box center [316, 178] width 0 height 4
radio input "true"
click at [306, 285] on button "Next" at bounding box center [316, 284] width 88 height 22
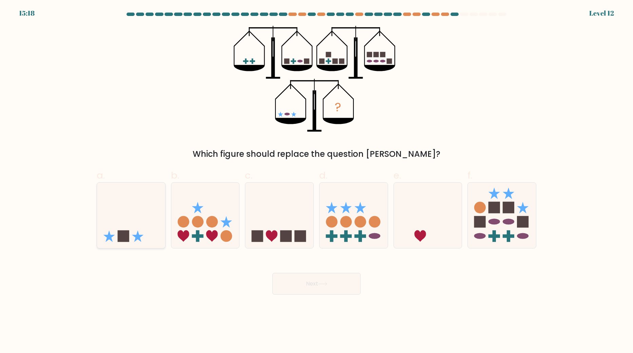
click at [120, 222] on icon at bounding box center [131, 215] width 68 height 56
click at [316, 181] on input "a." at bounding box center [316, 178] width 0 height 4
radio input "true"
click at [299, 282] on button "Next" at bounding box center [316, 284] width 88 height 22
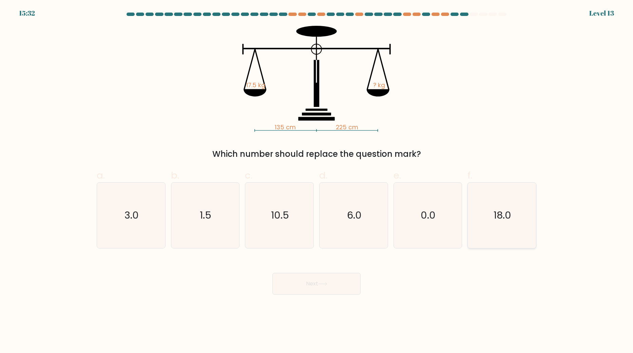
click at [486, 217] on icon "18.0" at bounding box center [501, 214] width 65 height 65
click at [317, 181] on input "f. 18.0" at bounding box center [316, 178] width 0 height 4
radio input "true"
click at [488, 282] on div "Next" at bounding box center [317, 275] width 448 height 38
click at [296, 209] on icon "10.5" at bounding box center [279, 214] width 65 height 65
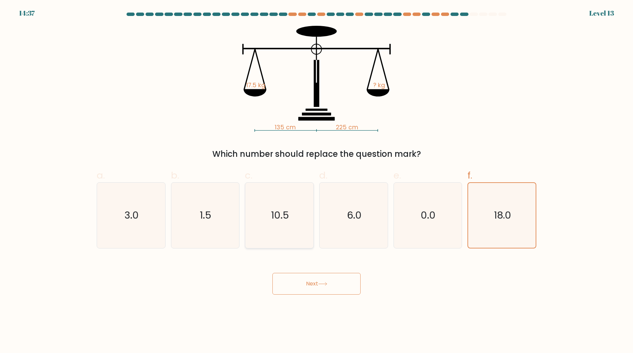
click at [316, 181] on input "c. 10.5" at bounding box center [316, 178] width 0 height 4
radio input "true"
click at [327, 283] on icon at bounding box center [322, 284] width 9 height 4
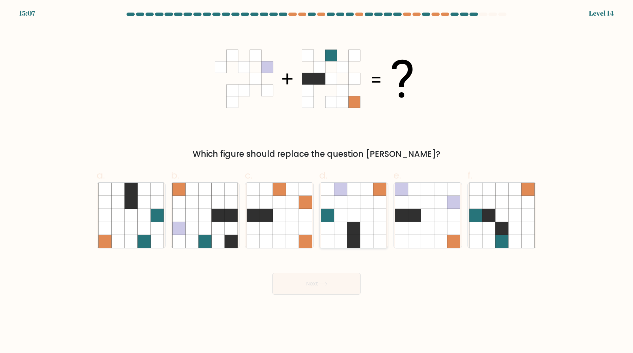
click at [348, 232] on icon at bounding box center [353, 228] width 13 height 13
click at [317, 181] on input "d." at bounding box center [316, 178] width 0 height 4
radio input "true"
click at [341, 289] on button "Next" at bounding box center [316, 284] width 88 height 22
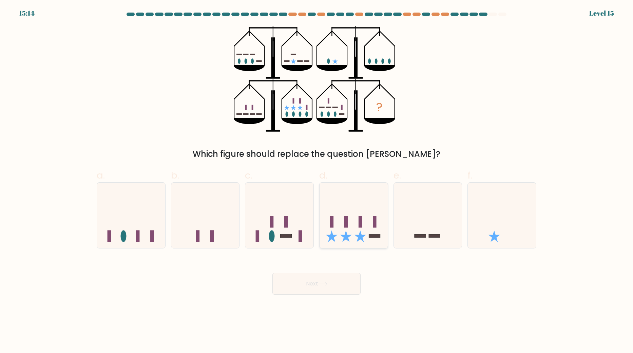
click at [338, 232] on icon at bounding box center [353, 215] width 68 height 56
click at [317, 181] on input "d." at bounding box center [316, 178] width 0 height 4
radio input "true"
click at [280, 227] on icon at bounding box center [279, 215] width 68 height 56
click at [316, 181] on input "c." at bounding box center [316, 178] width 0 height 4
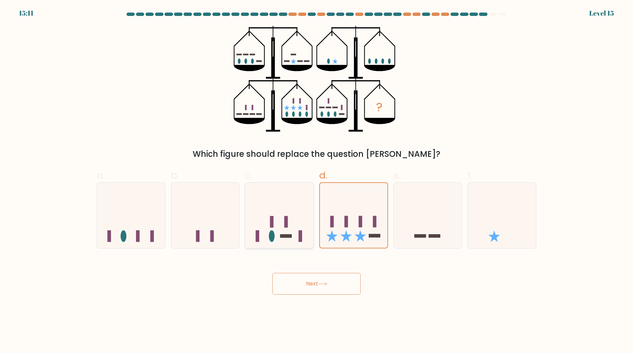
radio input "true"
click at [301, 280] on button "Next" at bounding box center [316, 284] width 88 height 22
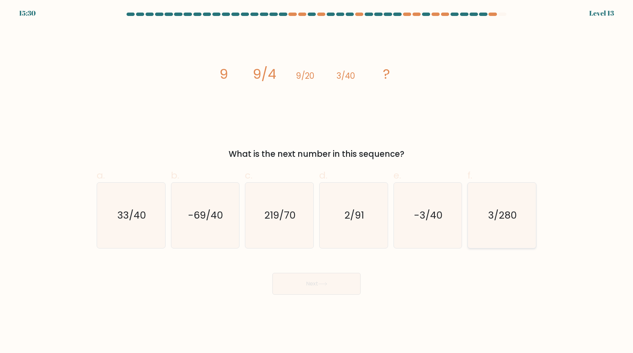
click at [526, 216] on icon "3/280" at bounding box center [501, 214] width 65 height 65
click at [317, 181] on input "f. 3/280" at bounding box center [316, 178] width 0 height 4
radio input "true"
click at [347, 288] on button "Next" at bounding box center [316, 284] width 88 height 22
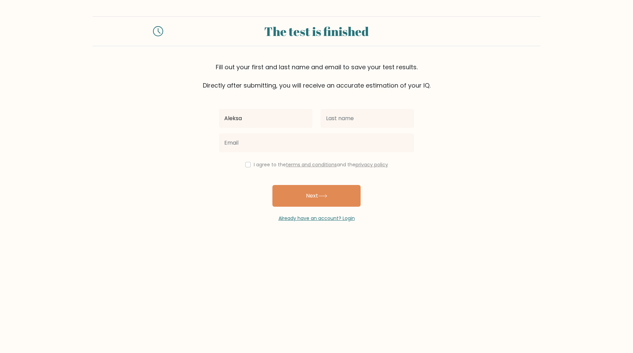
type input "Aleksa"
drag, startPoint x: 362, startPoint y: 100, endPoint x: 355, endPoint y: 117, distance: 18.1
click at [361, 107] on div "Aleksa I agree to the terms and conditions and the privacy policy Next Already …" at bounding box center [316, 156] width 203 height 132
click at [355, 117] on input "text" at bounding box center [367, 118] width 94 height 19
type input "Banjac"
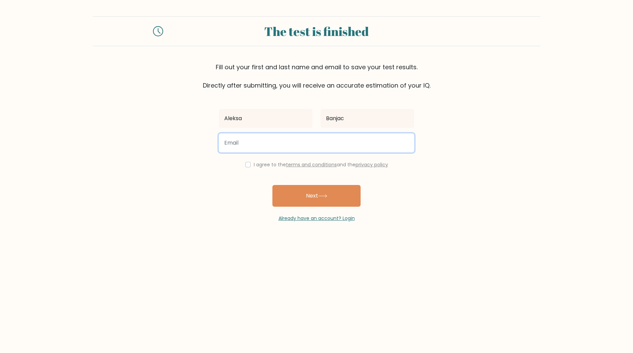
click at [277, 149] on input "email" at bounding box center [316, 142] width 195 height 19
type input "allexalexa11@gmail.com"
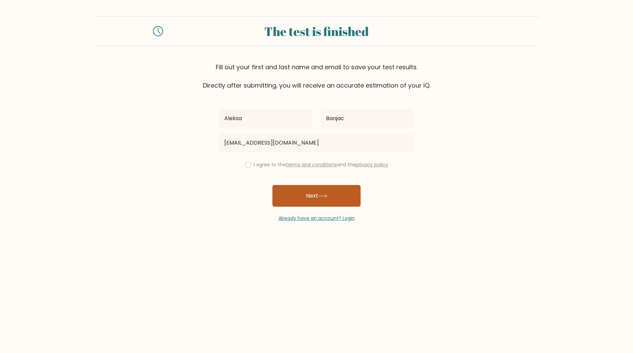
click at [337, 201] on button "Next" at bounding box center [316, 196] width 88 height 22
click at [251, 165] on div "I agree to the terms and conditions and the privacy policy" at bounding box center [316, 164] width 203 height 8
click at [250, 165] on div "I agree to the terms and conditions and the privacy policy" at bounding box center [316, 164] width 203 height 8
click at [242, 164] on div "I agree to the terms and conditions and the privacy policy" at bounding box center [316, 164] width 203 height 8
click at [245, 166] on input "checkbox" at bounding box center [247, 164] width 5 height 5
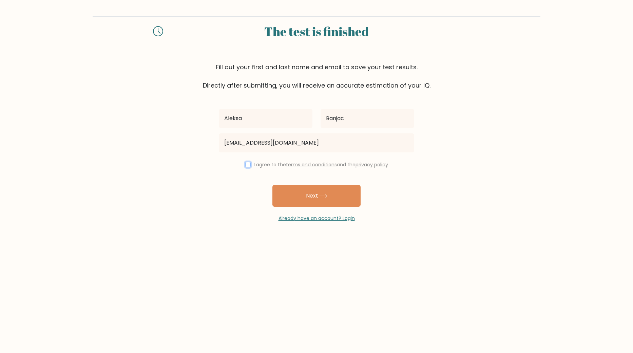
checkbox input "true"
click at [301, 192] on button "Next" at bounding box center [316, 196] width 88 height 22
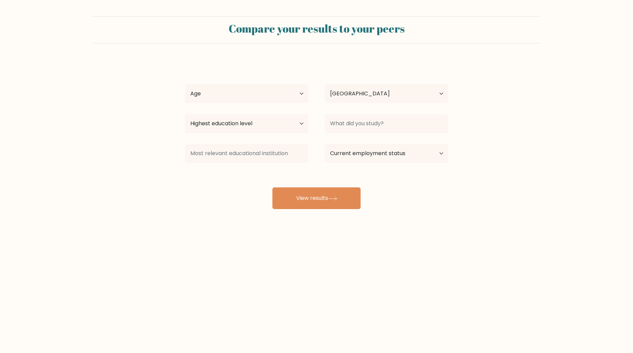
select select "RS"
click at [259, 91] on select "Age Under [DEMOGRAPHIC_DATA] [DEMOGRAPHIC_DATA] [DEMOGRAPHIC_DATA] [DEMOGRAPHIC…" at bounding box center [246, 93] width 123 height 19
select select "min_18"
click at [185, 84] on select "Age Under [DEMOGRAPHIC_DATA] [DEMOGRAPHIC_DATA] [DEMOGRAPHIC_DATA] [DEMOGRAPHIC…" at bounding box center [246, 93] width 123 height 19
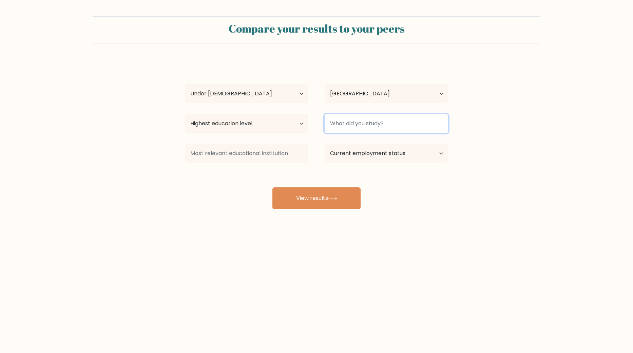
click at [357, 126] on input at bounding box center [385, 123] width 123 height 19
type input "nista"
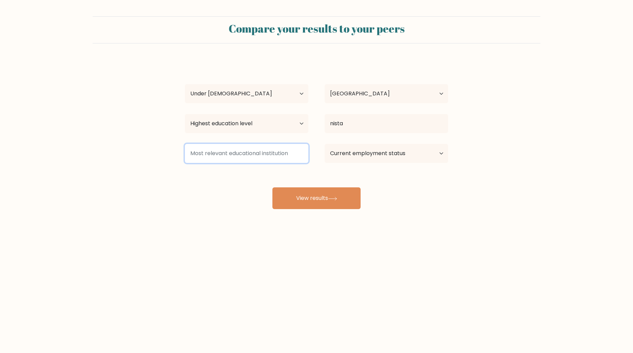
click at [245, 152] on input at bounding box center [246, 153] width 123 height 19
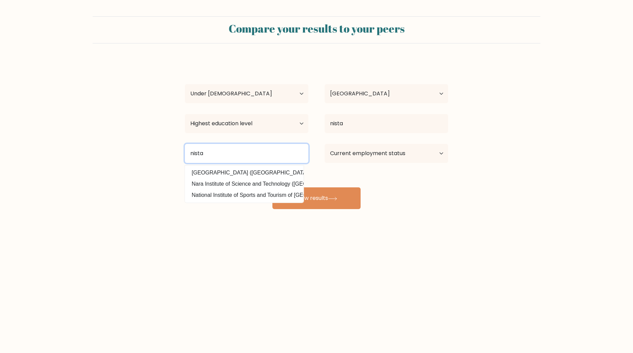
type input "nista"
click at [475, 176] on form "Compare your results to your peers [PERSON_NAME] Age Under [DEMOGRAPHIC_DATA] […" at bounding box center [316, 112] width 633 height 193
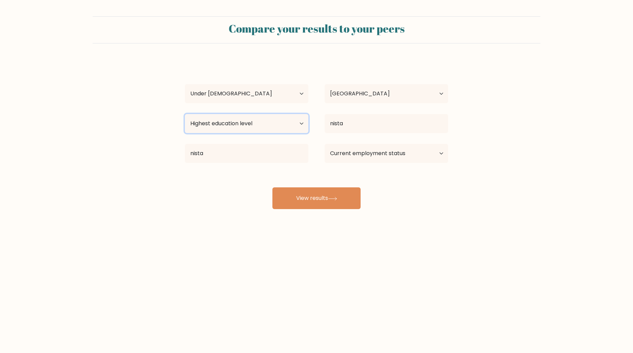
click at [232, 115] on select "Highest education level No schooling Primary Lower Secondary Upper Secondary Oc…" at bounding box center [246, 123] width 123 height 19
select select "primary"
click at [185, 114] on select "Highest education level No schooling Primary Lower Secondary Upper Secondary Oc…" at bounding box center [246, 123] width 123 height 19
click at [406, 158] on select "Current employment status Employed Student Retired Other / prefer not to answer" at bounding box center [385, 153] width 123 height 19
select select "student"
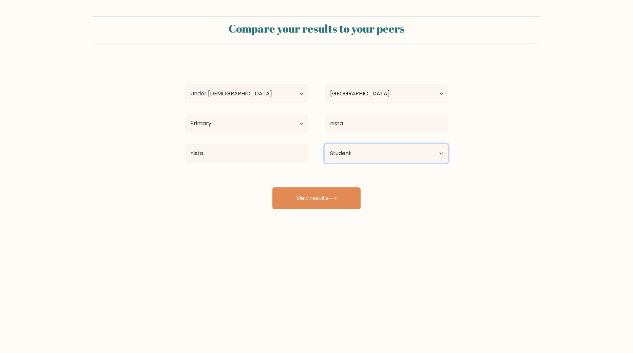
click at [324, 144] on select "Current employment status Employed Student Retired Other / prefer not to answer" at bounding box center [385, 153] width 123 height 19
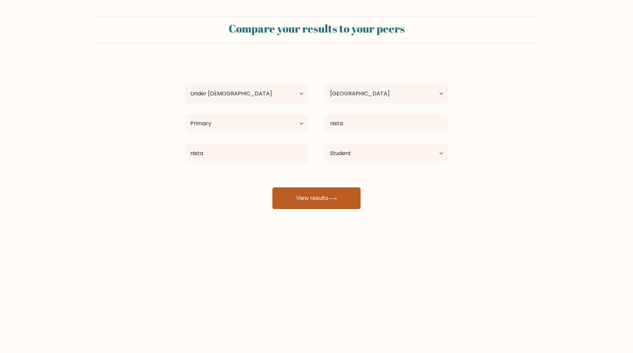
click at [341, 190] on button "View results" at bounding box center [316, 198] width 88 height 22
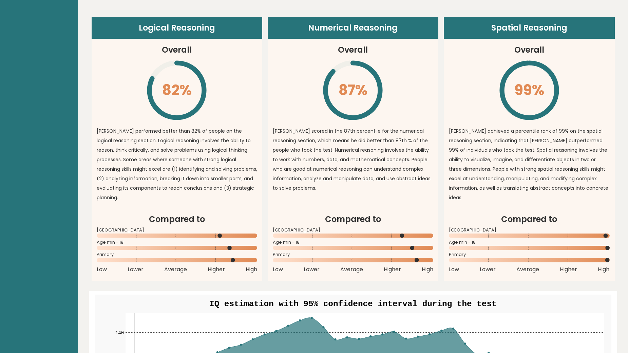
scroll to position [509, 0]
